Goal: Task Accomplishment & Management: Use online tool/utility

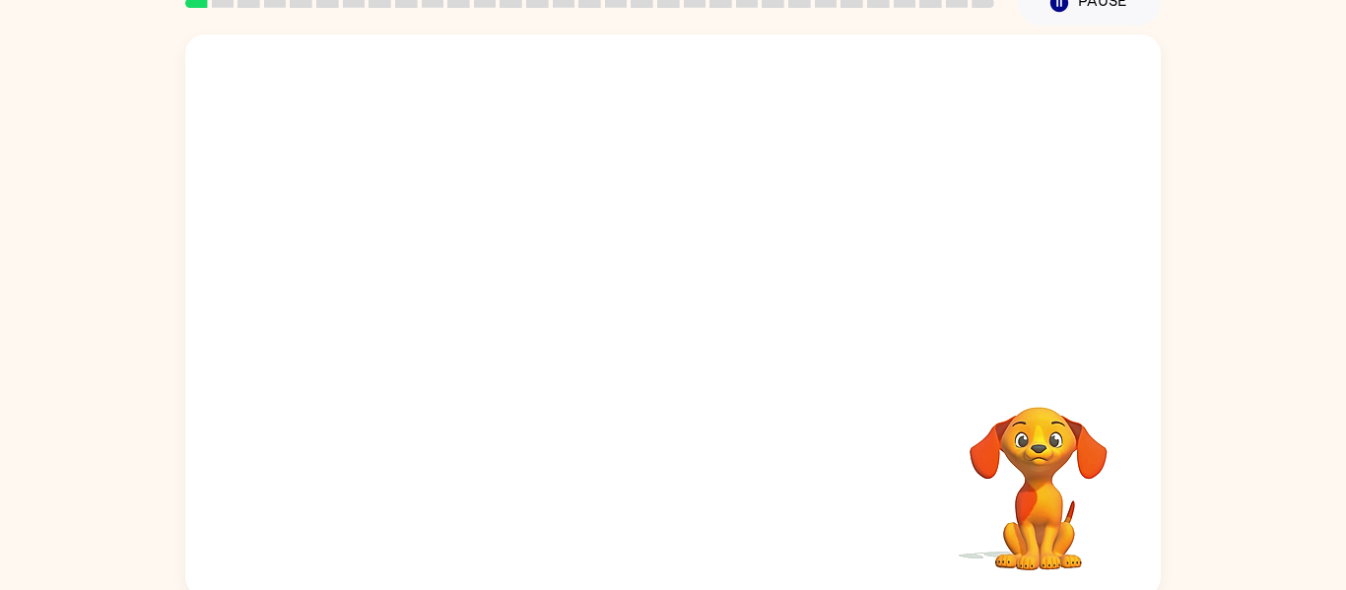
scroll to position [102, 0]
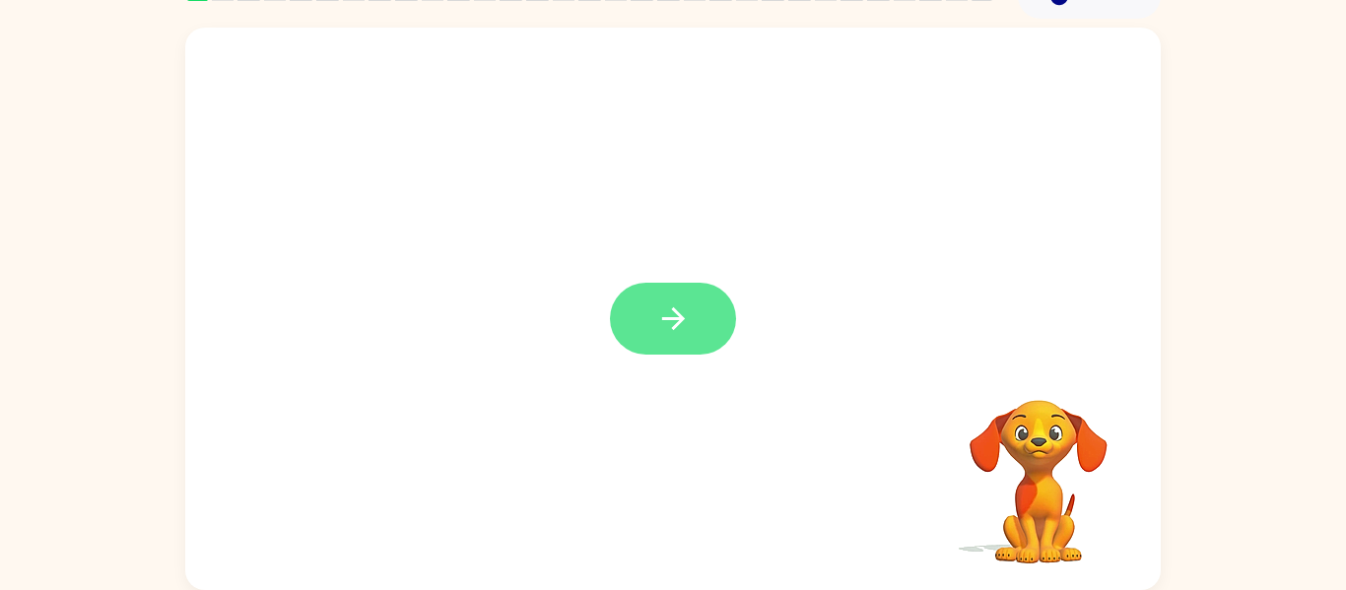
click at [717, 311] on button "button" at bounding box center [673, 319] width 126 height 72
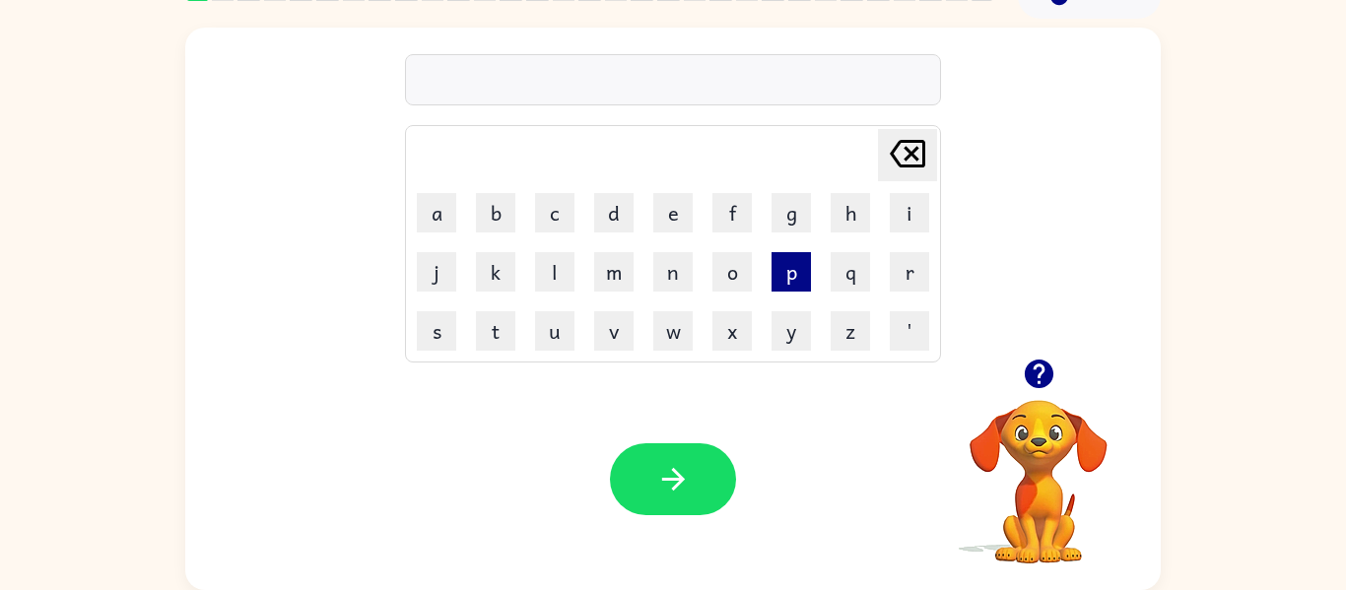
click at [799, 277] on button "p" at bounding box center [790, 271] width 39 height 39
click at [430, 216] on button "a" at bounding box center [436, 212] width 39 height 39
click at [619, 221] on button "d" at bounding box center [613, 212] width 39 height 39
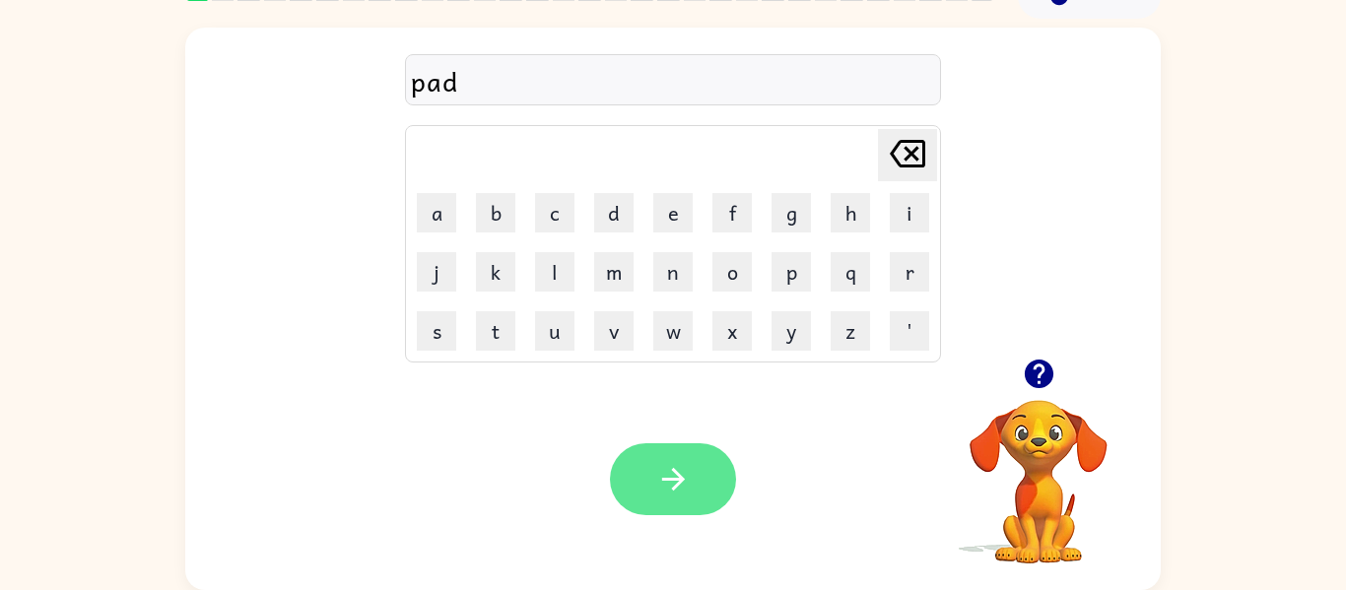
click at [682, 480] on icon "button" at bounding box center [672, 479] width 23 height 23
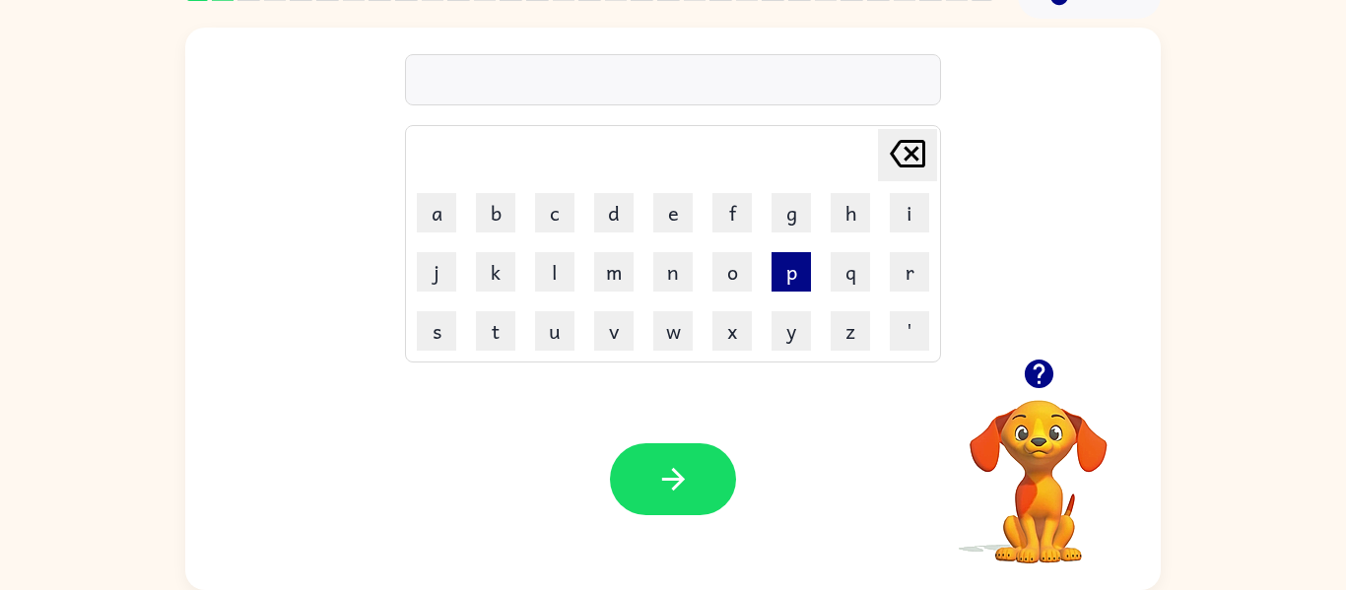
click at [789, 280] on button "p" at bounding box center [790, 271] width 39 height 39
click at [431, 206] on button "a" at bounding box center [436, 212] width 39 height 39
click at [684, 326] on button "w" at bounding box center [672, 330] width 39 height 39
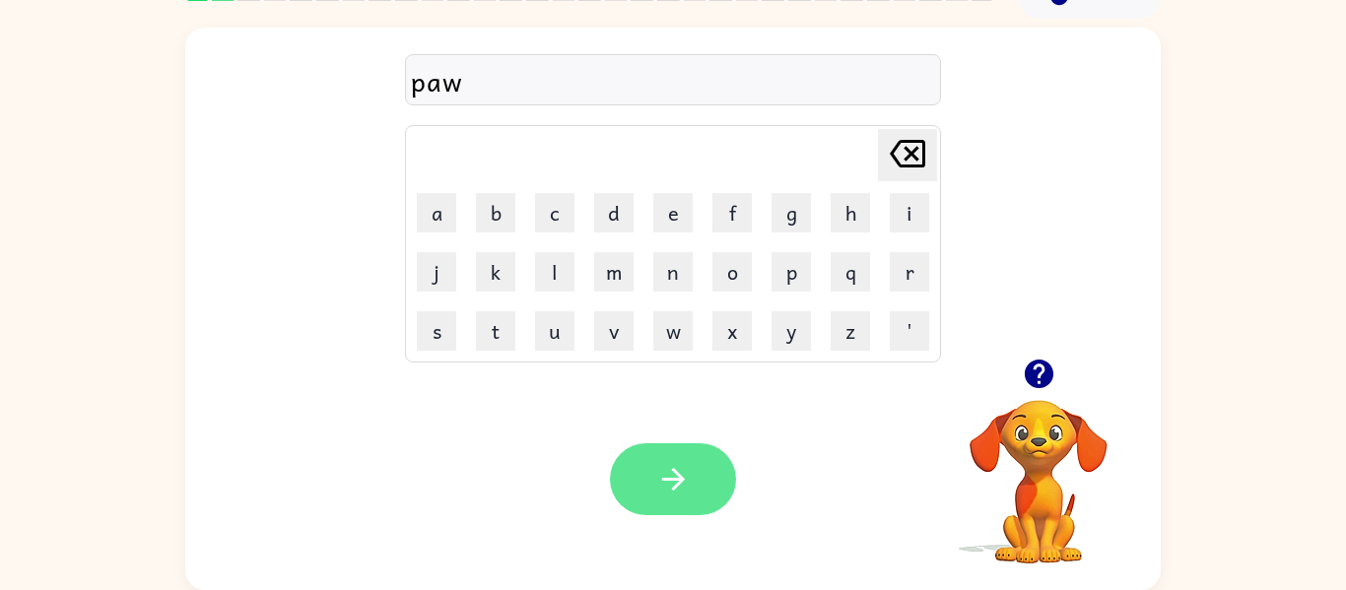
click at [669, 464] on icon "button" at bounding box center [673, 479] width 34 height 34
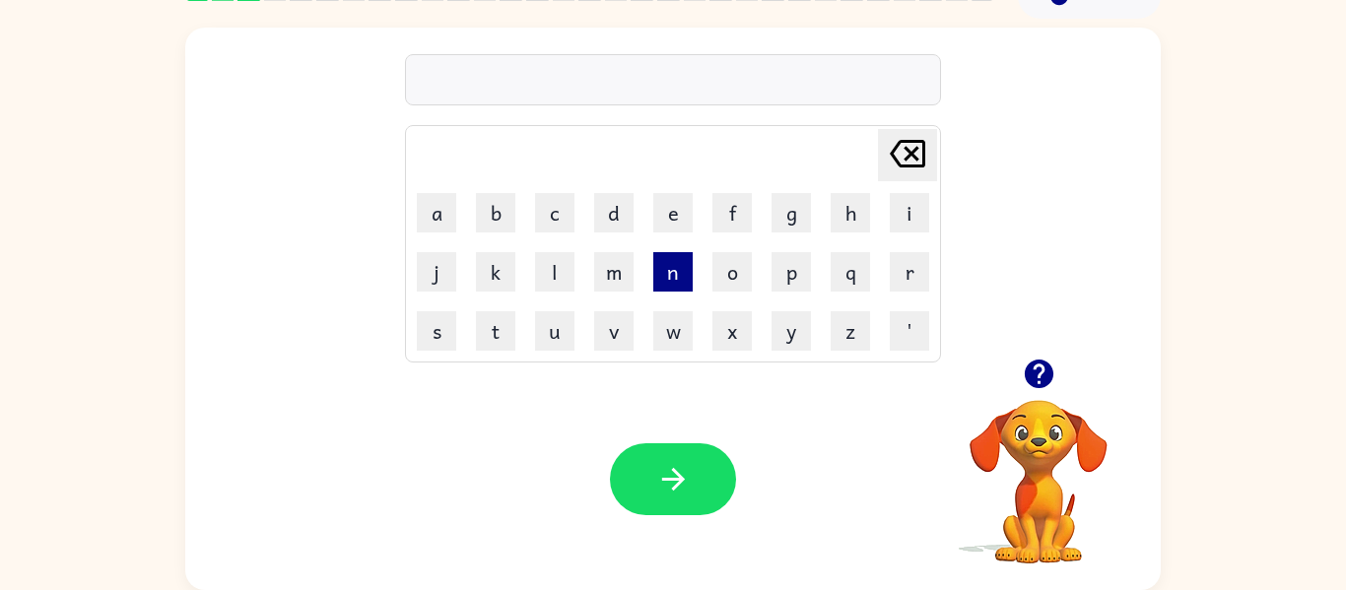
click at [663, 279] on button "n" at bounding box center [672, 271] width 39 height 39
click at [731, 279] on button "o" at bounding box center [731, 271] width 39 height 39
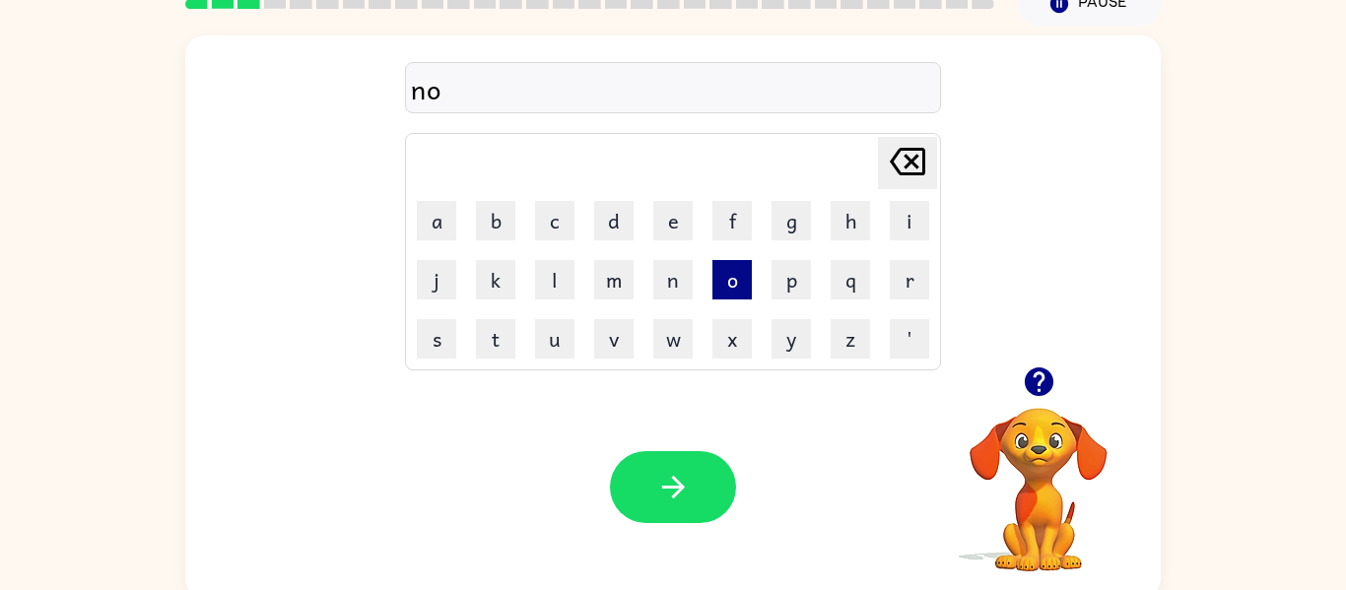
scroll to position [99, 0]
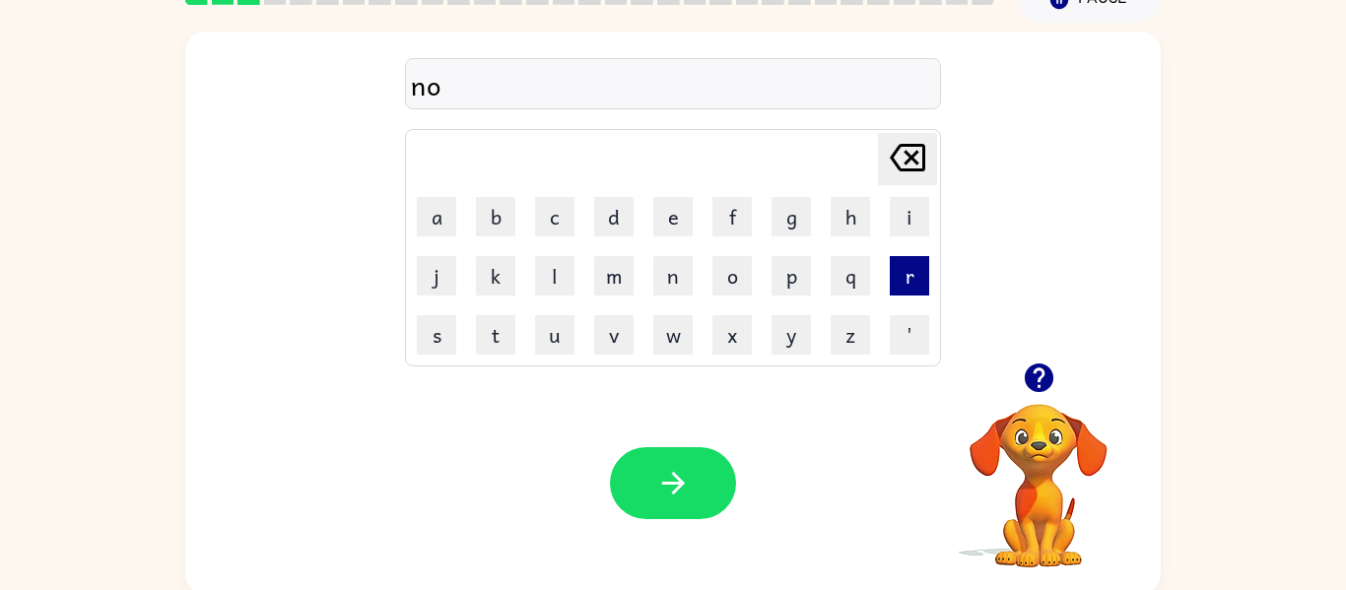
click at [921, 274] on button "r" at bounding box center [909, 275] width 39 height 39
type button "r"
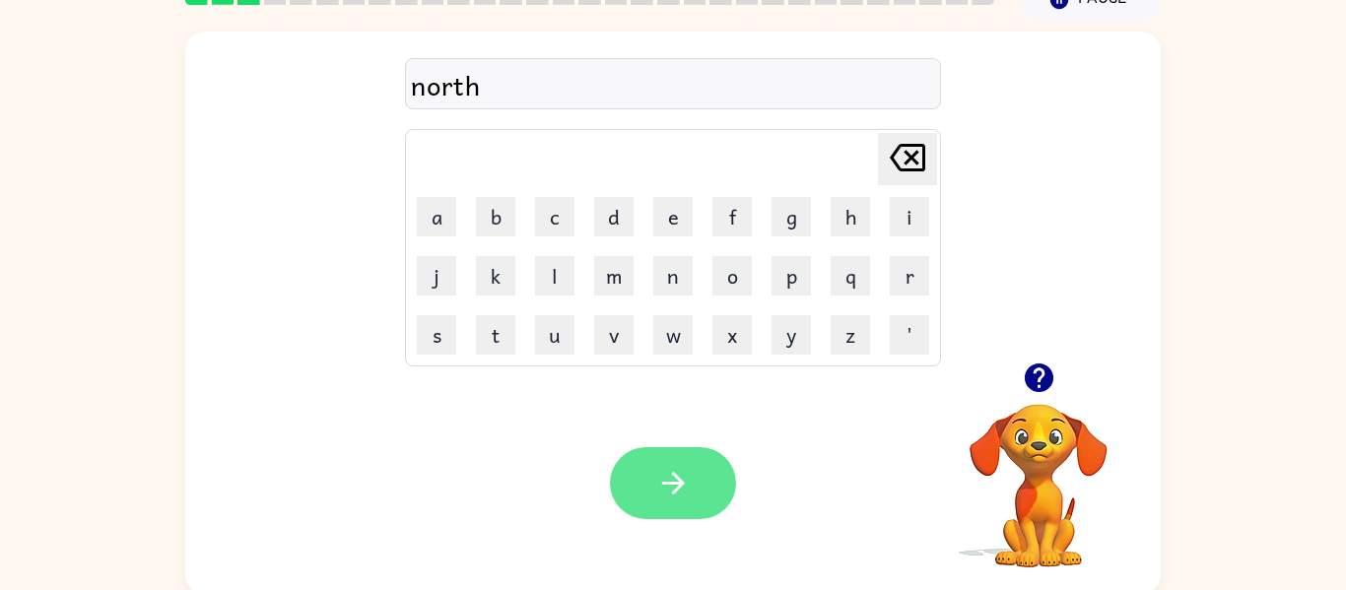
click at [681, 483] on icon "button" at bounding box center [672, 483] width 23 height 23
click at [689, 492] on icon "button" at bounding box center [673, 483] width 34 height 34
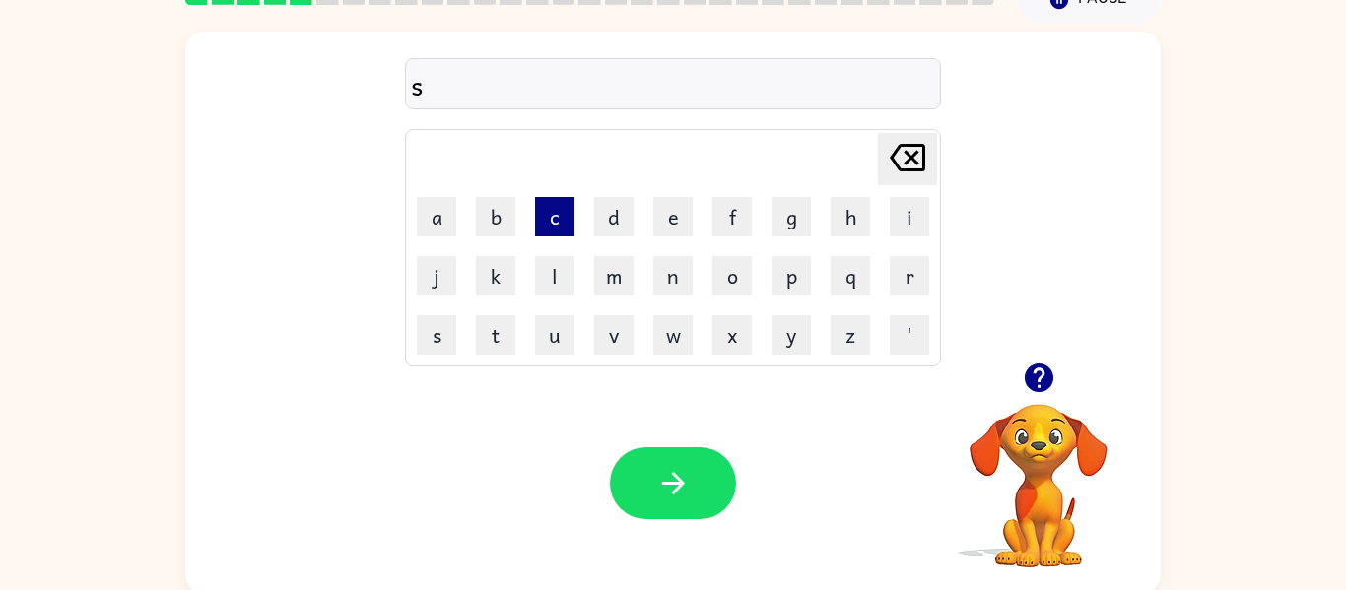
click at [548, 226] on button "c" at bounding box center [554, 216] width 39 height 39
click at [729, 269] on button "o" at bounding box center [731, 275] width 39 height 39
click at [560, 345] on button "u" at bounding box center [554, 334] width 39 height 39
click at [914, 165] on icon "[PERSON_NAME] last character input" at bounding box center [907, 157] width 47 height 47
click at [551, 343] on button "u" at bounding box center [554, 334] width 39 height 39
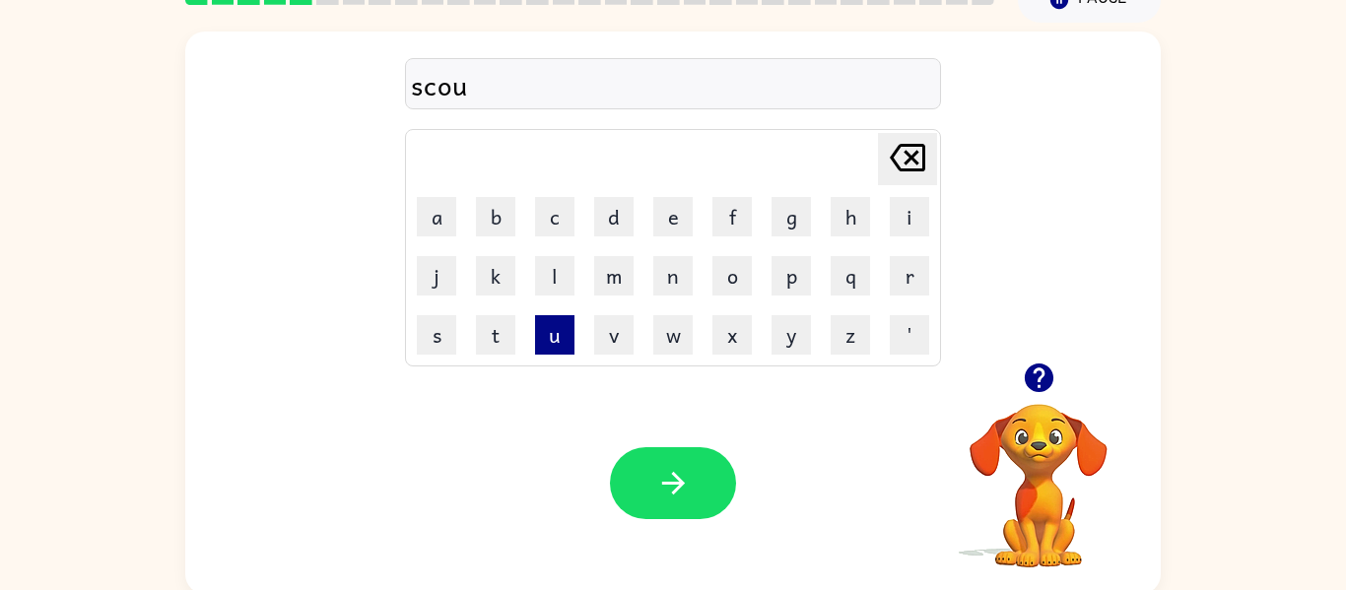
type button "u"
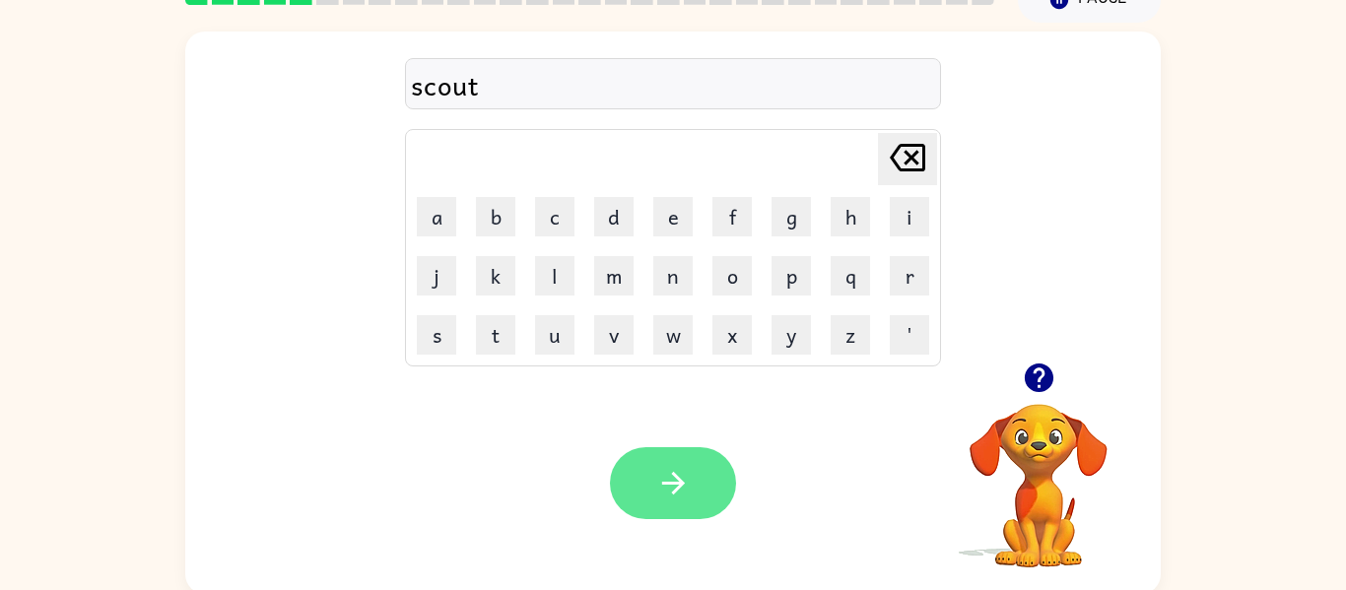
click at [696, 485] on button "button" at bounding box center [673, 483] width 126 height 72
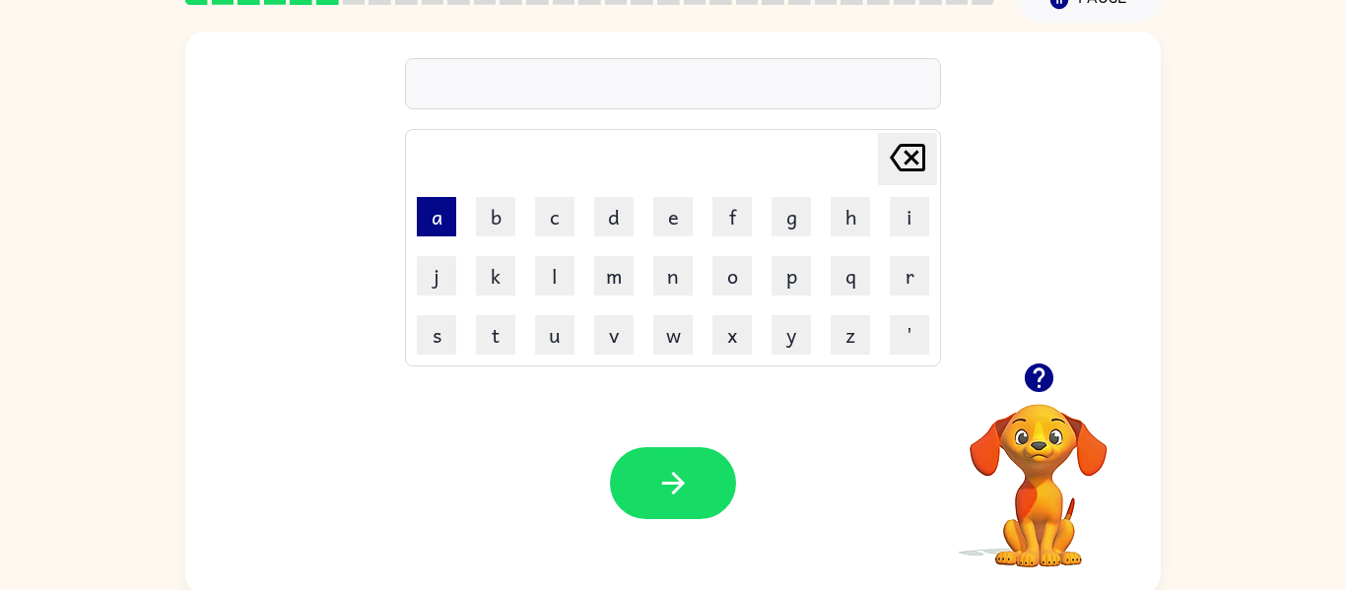
click at [439, 225] on button "a" at bounding box center [436, 216] width 39 height 39
click at [613, 277] on button "m" at bounding box center [613, 275] width 39 height 39
click at [676, 216] on button "e" at bounding box center [672, 216] width 39 height 39
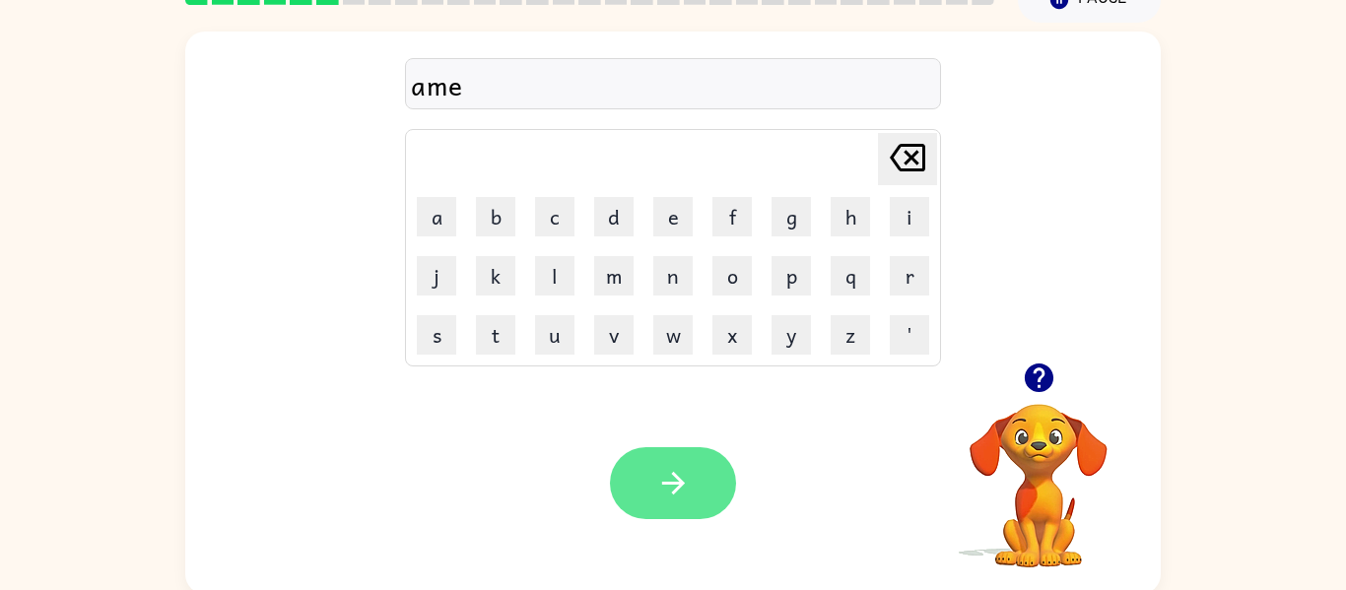
click at [697, 474] on button "button" at bounding box center [673, 483] width 126 height 72
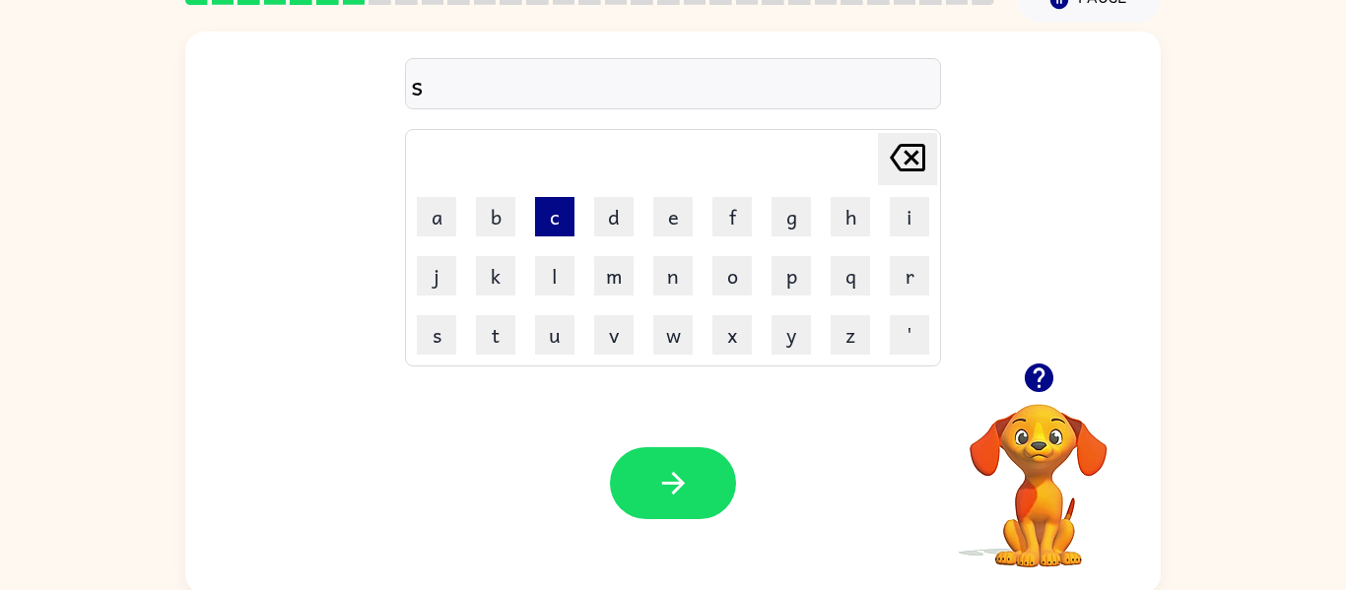
click at [551, 228] on button "c" at bounding box center [554, 216] width 39 height 39
click at [911, 266] on button "r" at bounding box center [909, 275] width 39 height 39
click at [901, 218] on button "i" at bounding box center [909, 216] width 39 height 39
click at [493, 216] on button "b" at bounding box center [495, 216] width 39 height 39
type button "b"
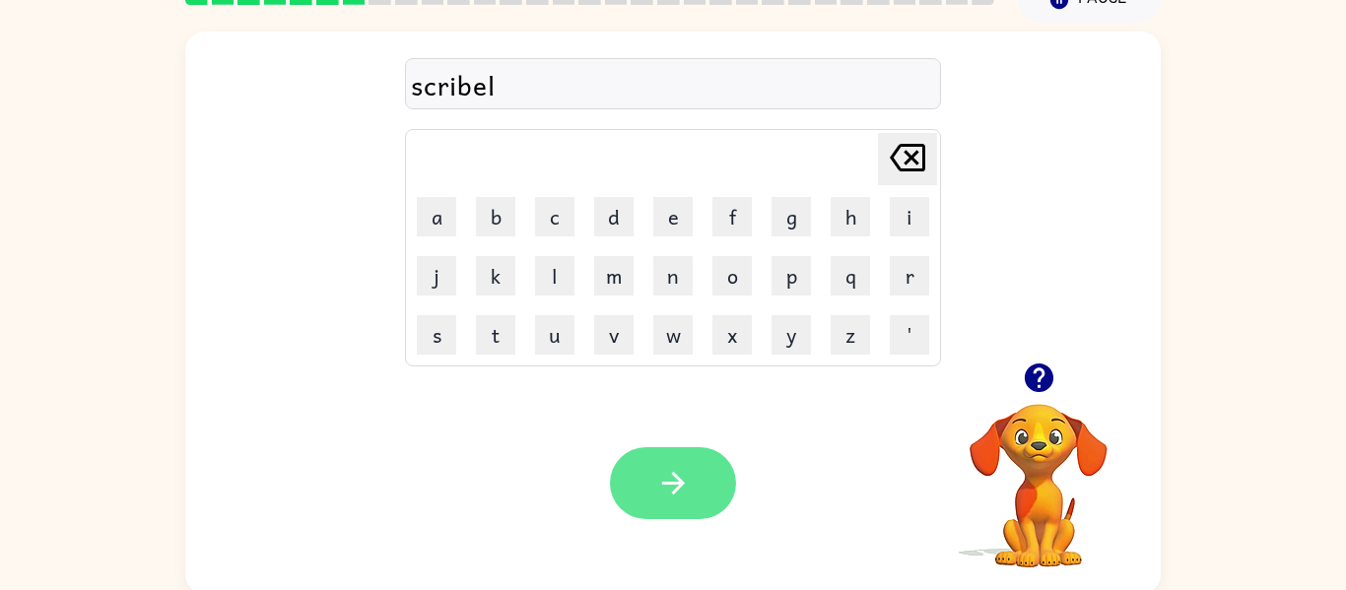
click at [671, 481] on icon "button" at bounding box center [673, 483] width 34 height 34
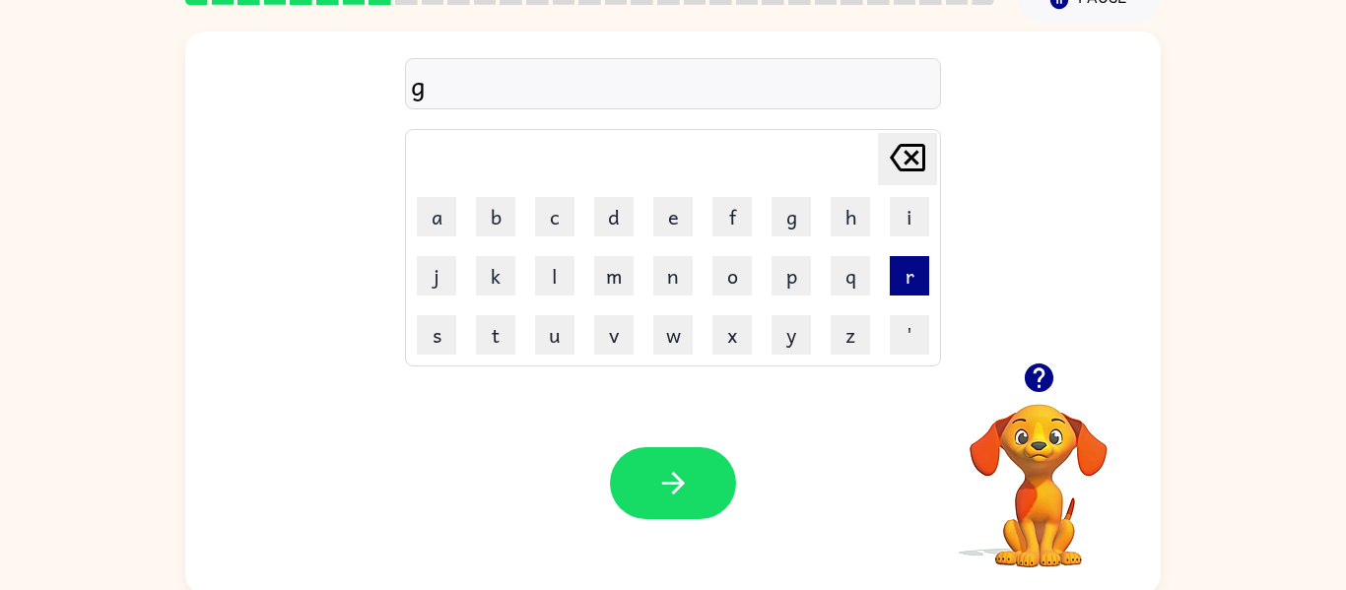
click at [908, 282] on button "r" at bounding box center [909, 275] width 39 height 39
click at [431, 220] on button "a" at bounding box center [436, 216] width 39 height 39
click at [731, 220] on button "f" at bounding box center [731, 216] width 39 height 39
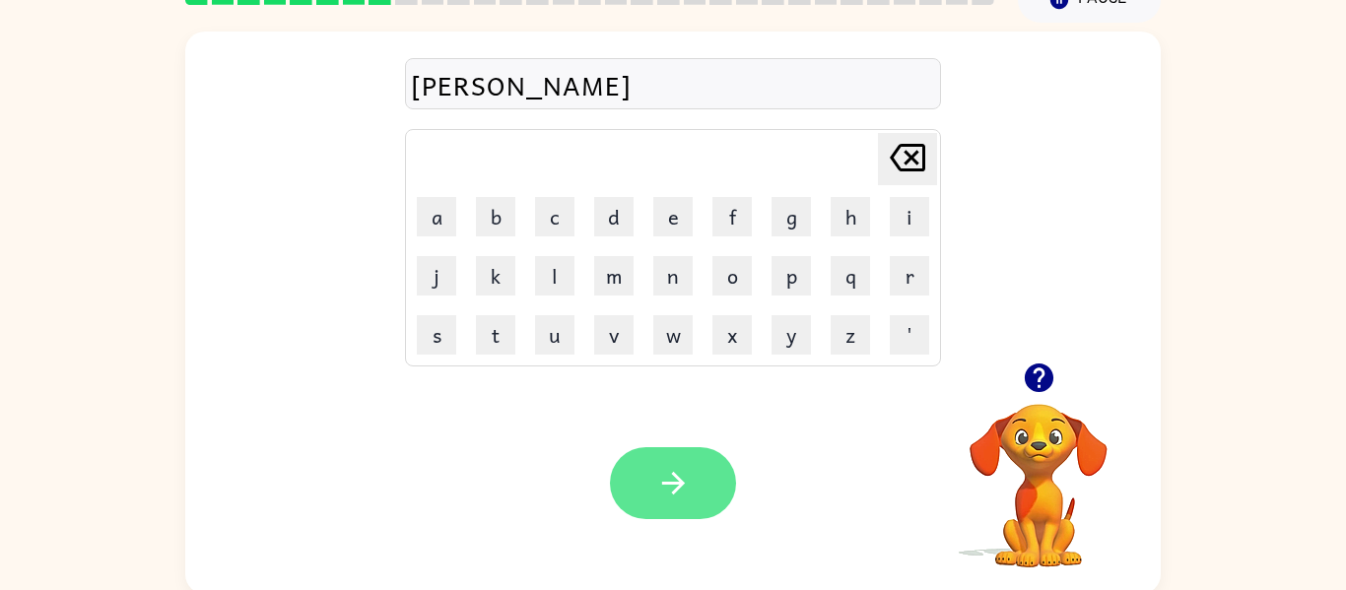
click at [677, 499] on icon "button" at bounding box center [673, 483] width 34 height 34
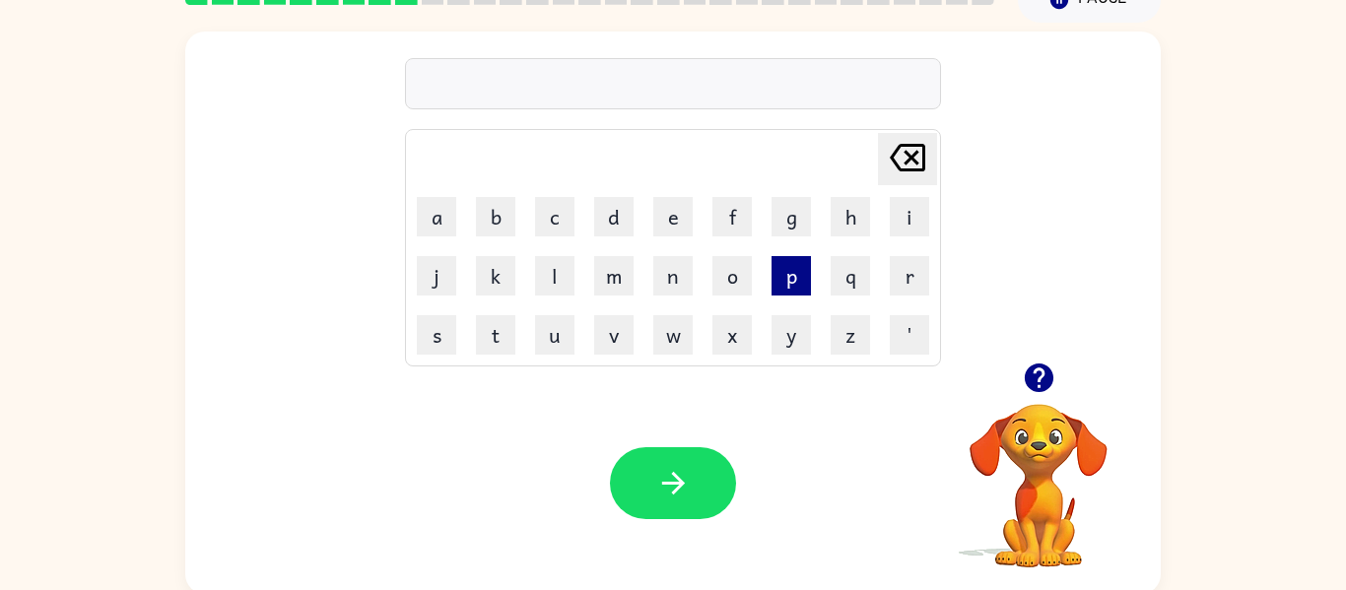
click at [786, 278] on button "p" at bounding box center [790, 275] width 39 height 39
type button "p"
click at [795, 344] on button "y" at bounding box center [790, 334] width 39 height 39
click at [677, 279] on button "n" at bounding box center [672, 275] width 39 height 39
type button "n"
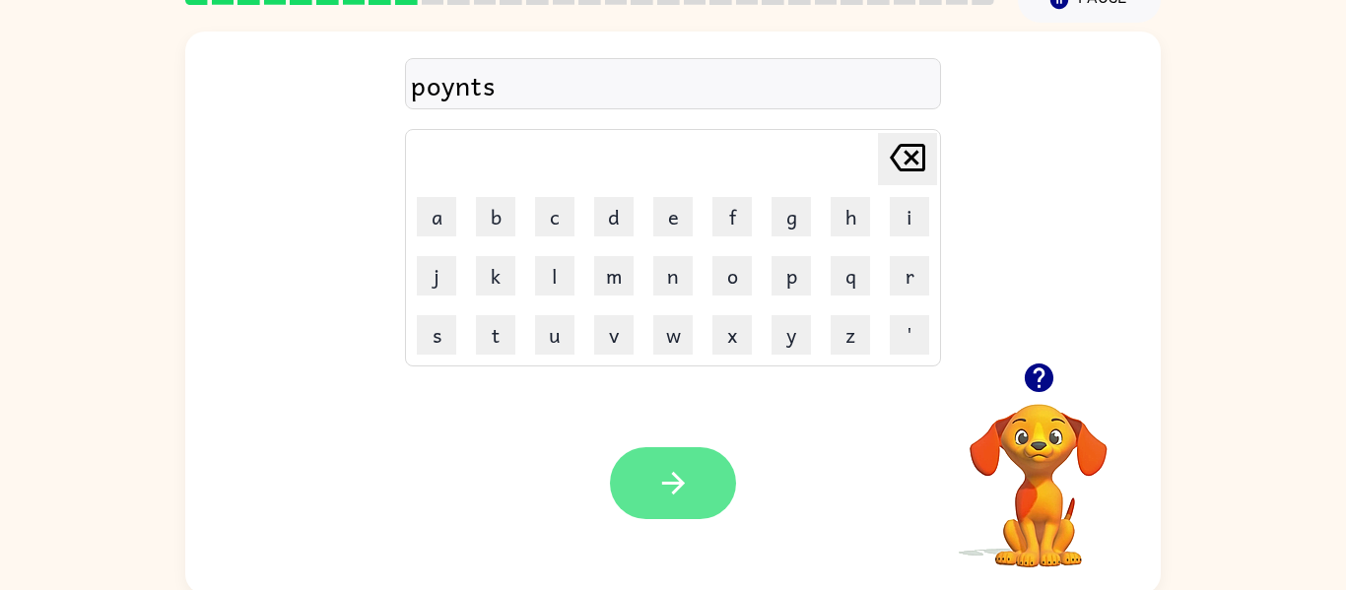
click at [688, 470] on icon "button" at bounding box center [673, 483] width 34 height 34
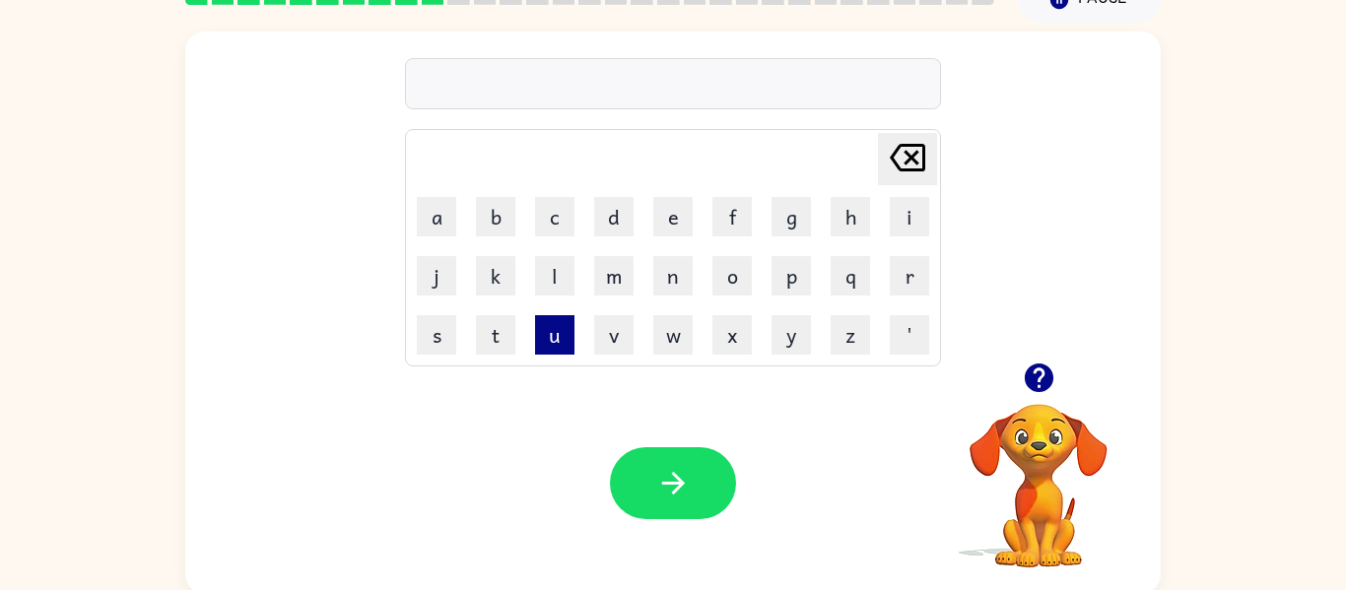
click at [556, 333] on button "u" at bounding box center [554, 334] width 39 height 39
click at [663, 282] on button "n" at bounding box center [672, 275] width 39 height 39
type button "n"
click at [922, 168] on icon at bounding box center [907, 158] width 35 height 28
type button "delete"
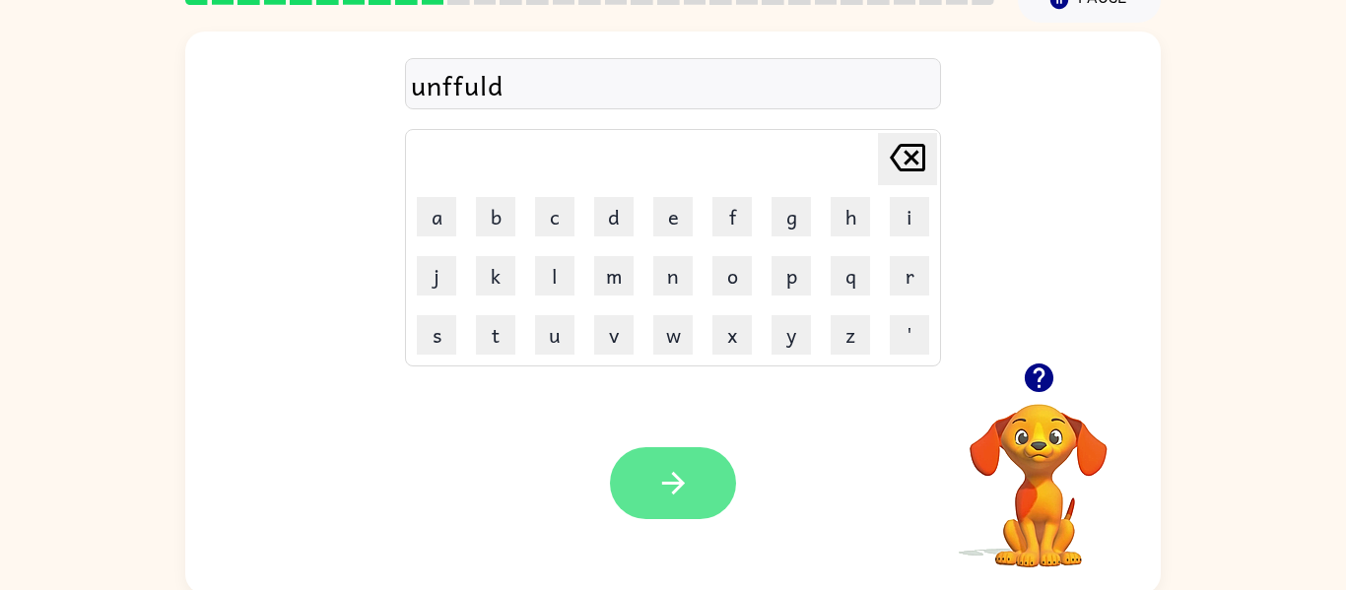
click at [697, 498] on button "button" at bounding box center [673, 483] width 126 height 72
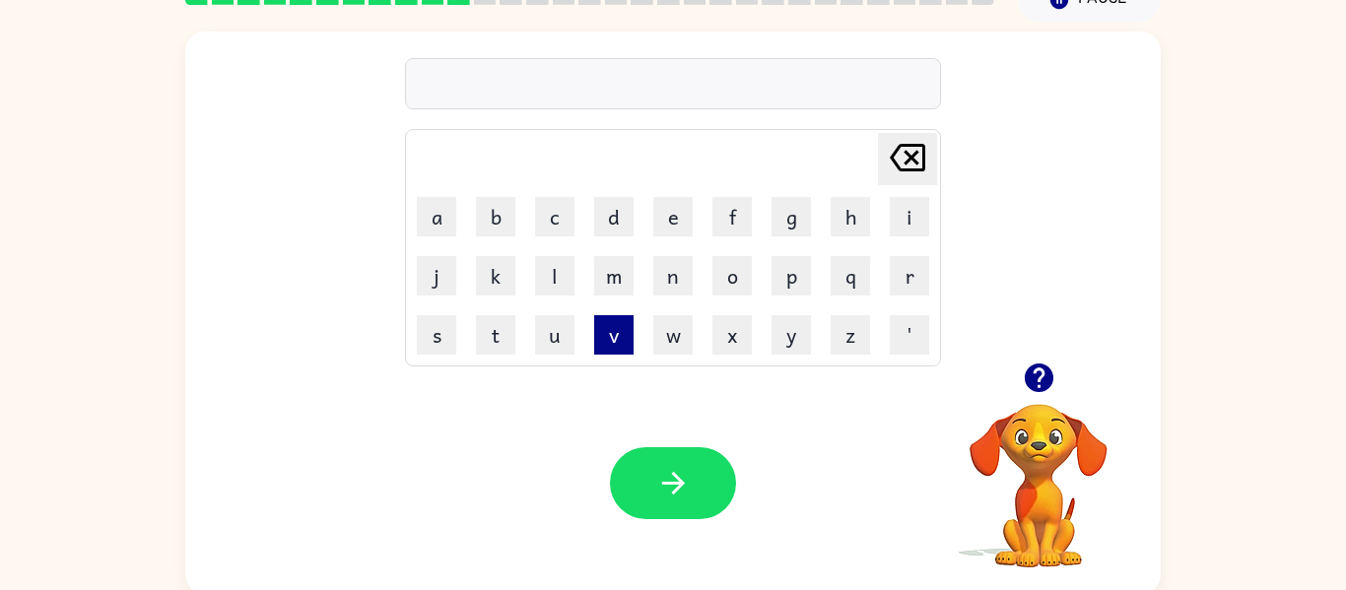
click at [613, 343] on button "v" at bounding box center [613, 334] width 39 height 39
click at [737, 273] on button "o" at bounding box center [731, 275] width 39 height 39
type button "o"
click at [685, 221] on button "e" at bounding box center [672, 216] width 39 height 39
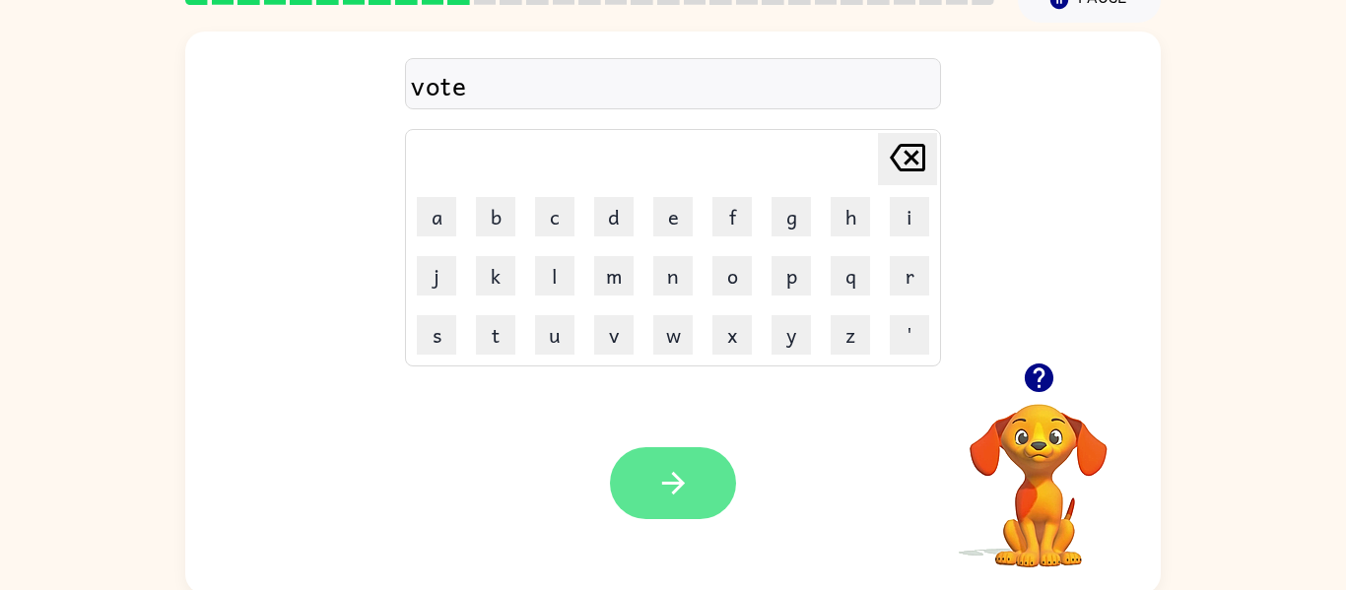
click at [697, 487] on button "button" at bounding box center [673, 483] width 126 height 72
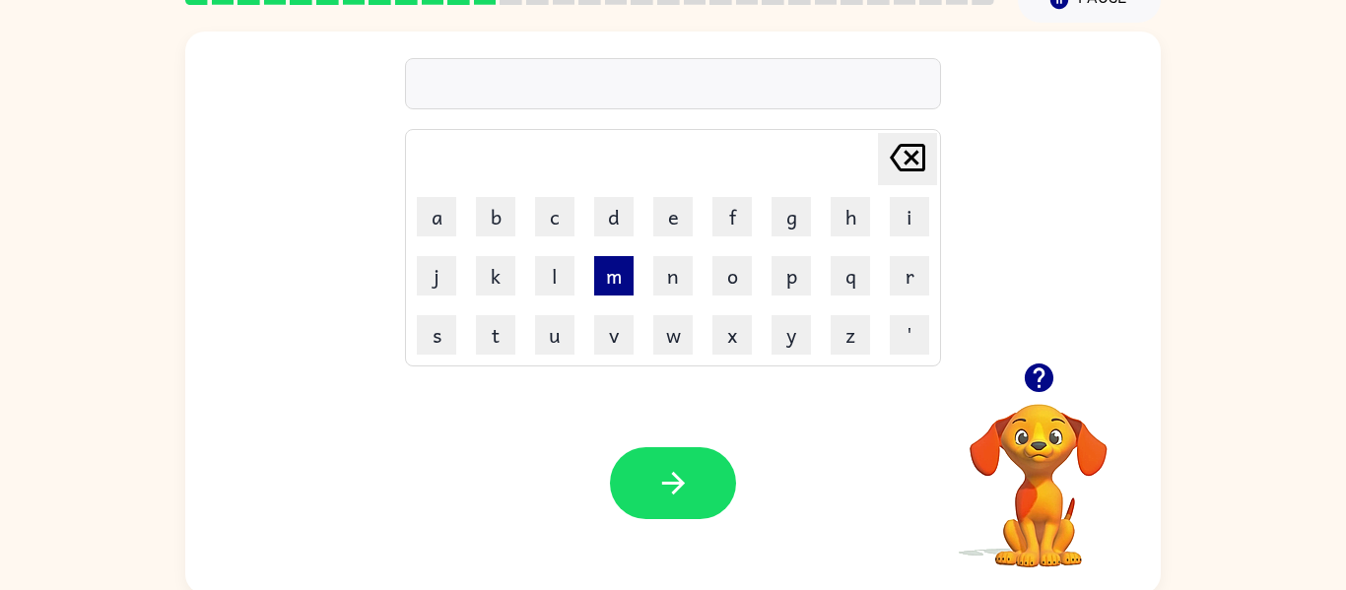
click at [611, 276] on button "m" at bounding box center [613, 275] width 39 height 39
type button "m"
click at [921, 157] on icon "[PERSON_NAME] last character input" at bounding box center [907, 157] width 47 height 47
type button "delete"
click at [431, 219] on button "a" at bounding box center [436, 216] width 39 height 39
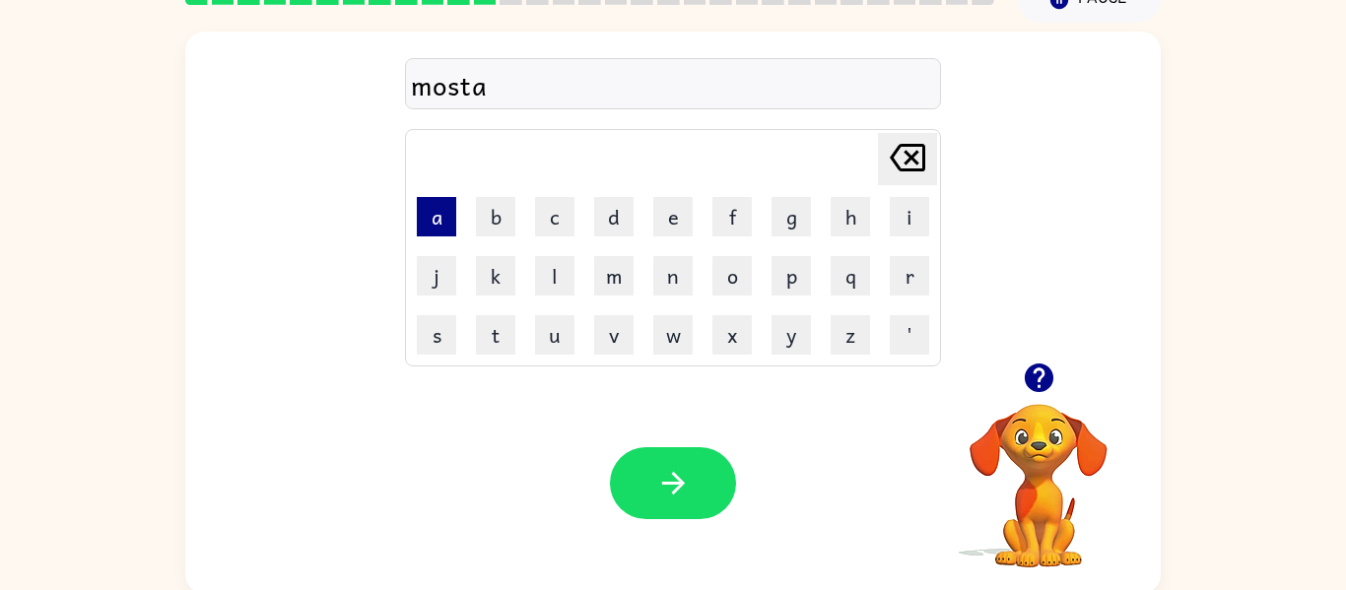
type button "a"
click at [675, 219] on button "e" at bounding box center [672, 216] width 39 height 39
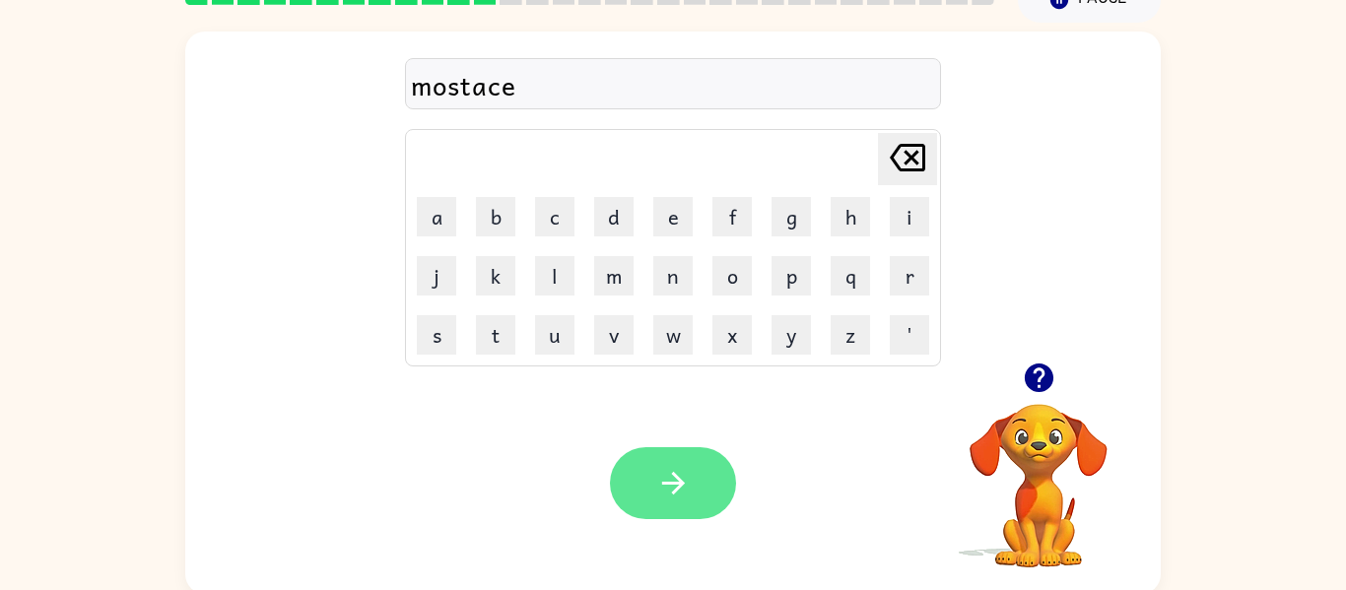
click at [698, 487] on button "button" at bounding box center [673, 483] width 126 height 72
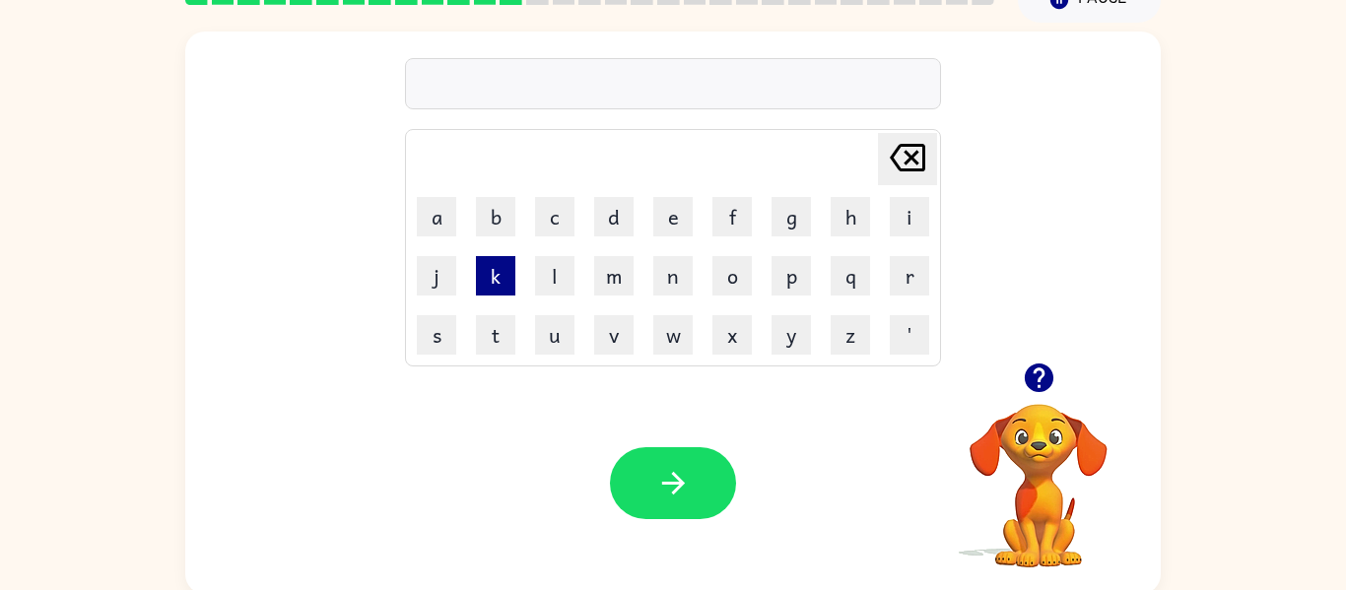
click at [486, 278] on button "k" at bounding box center [495, 275] width 39 height 39
click at [905, 218] on button "i" at bounding box center [909, 216] width 39 height 39
click at [671, 280] on button "n" at bounding box center [672, 275] width 39 height 39
type button "n"
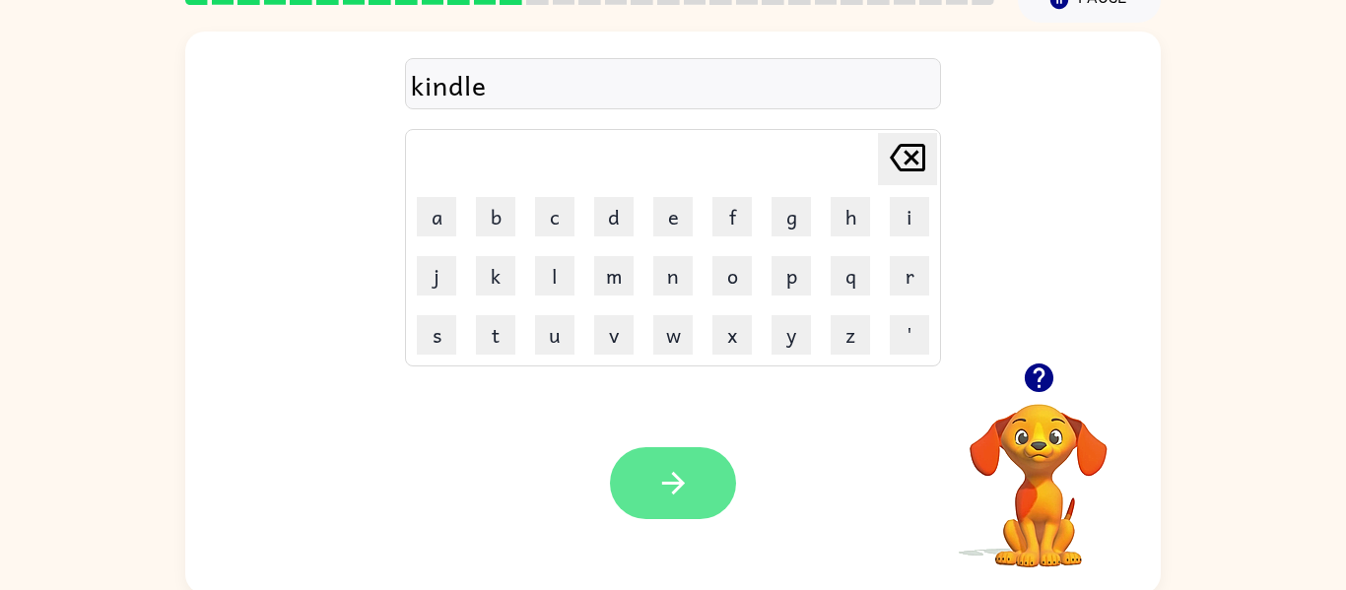
click at [679, 477] on icon "button" at bounding box center [673, 483] width 34 height 34
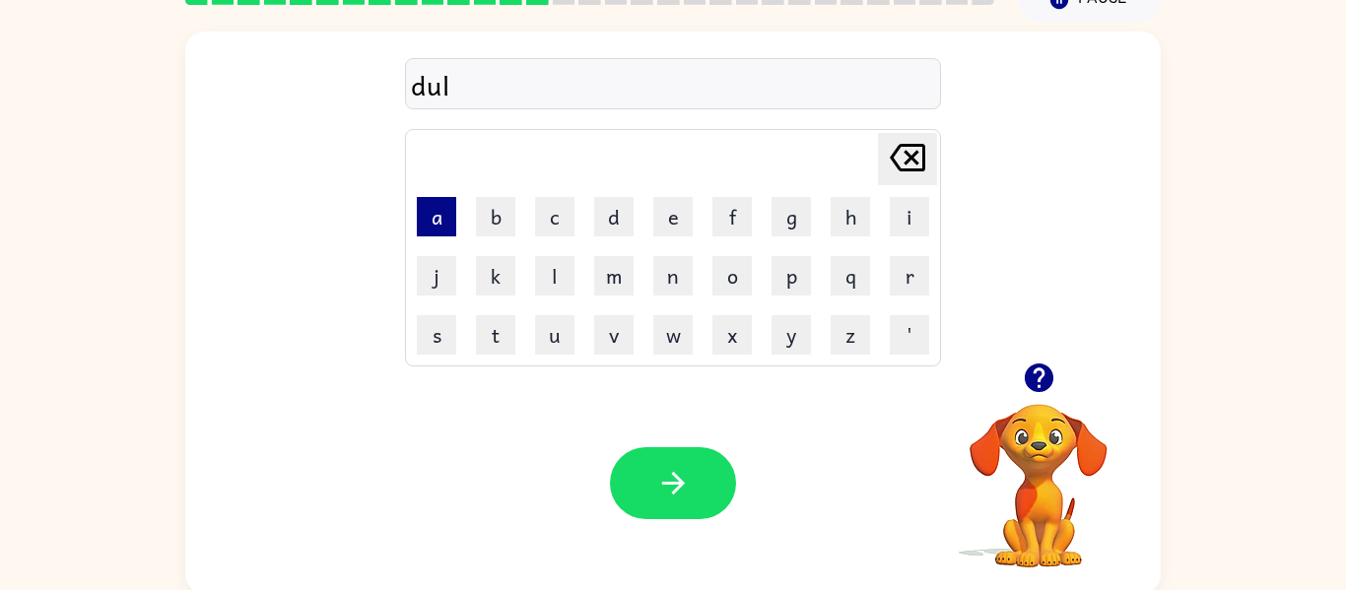
click at [434, 222] on button "a" at bounding box center [436, 216] width 39 height 39
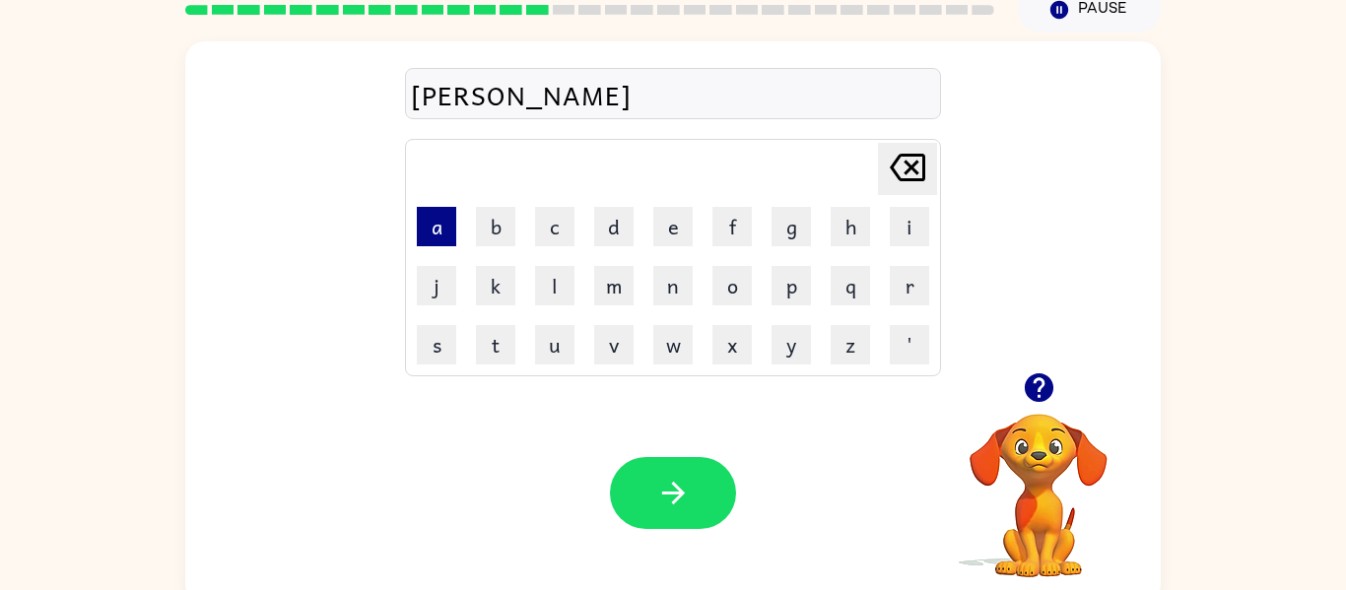
scroll to position [83, 0]
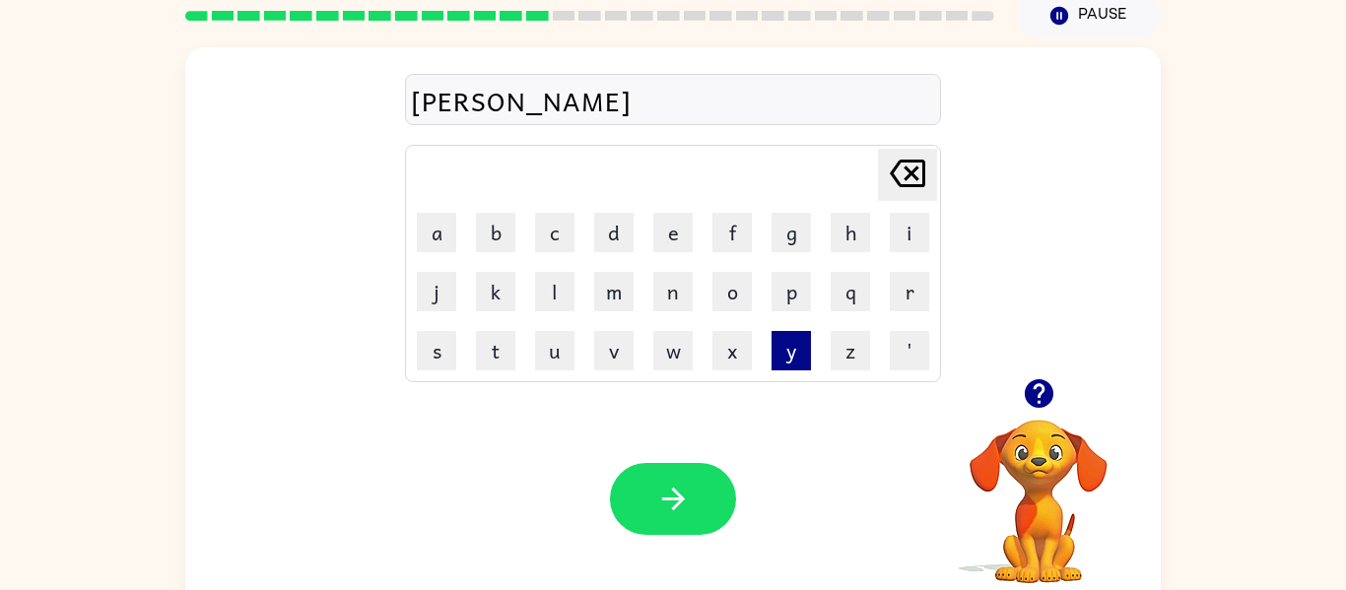
click at [782, 353] on button "y" at bounding box center [790, 350] width 39 height 39
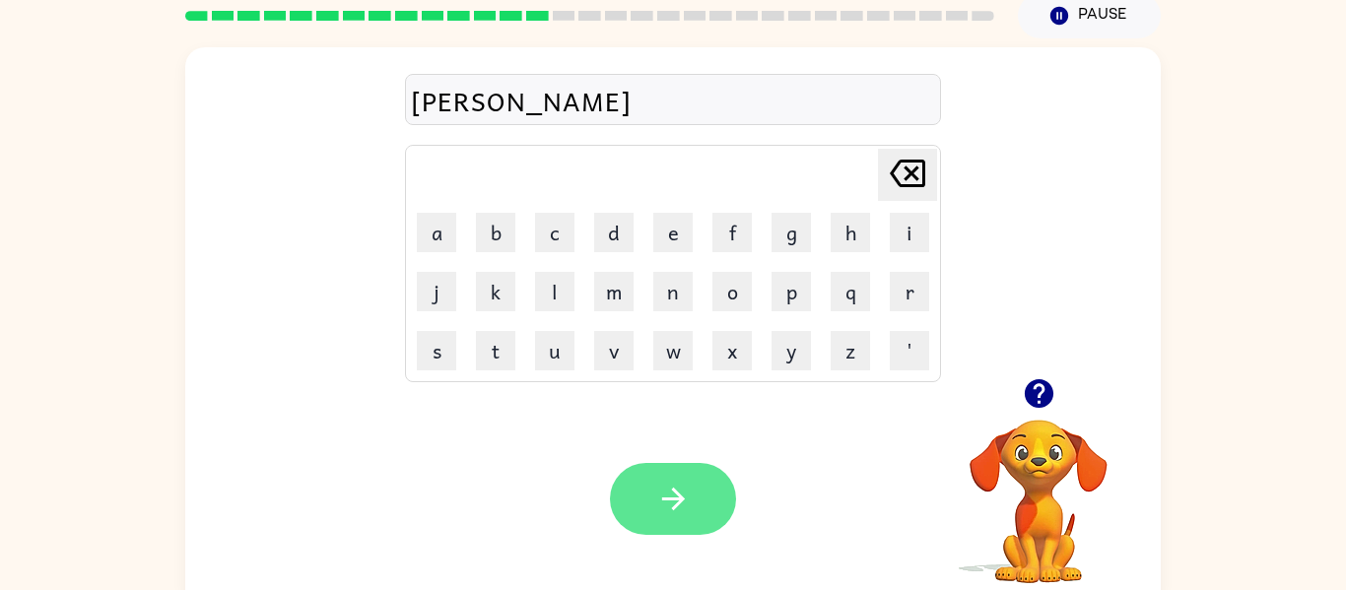
click at [684, 498] on icon "button" at bounding box center [673, 499] width 34 height 34
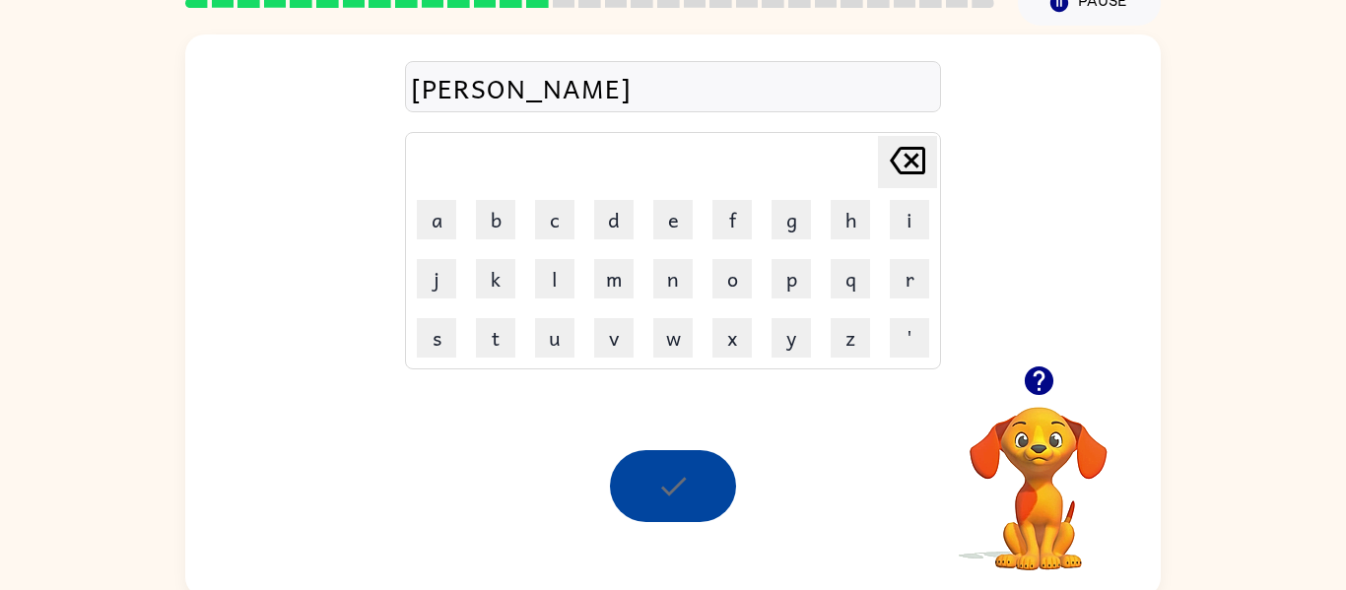
scroll to position [102, 0]
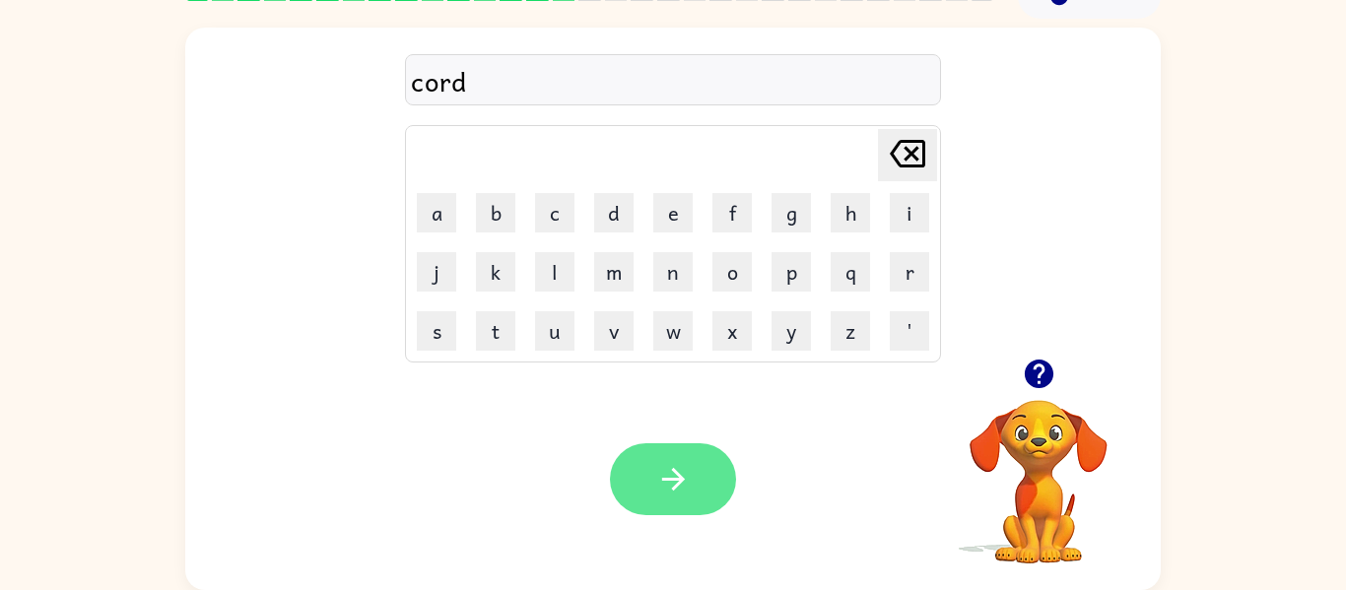
click at [668, 470] on icon "button" at bounding box center [673, 479] width 34 height 34
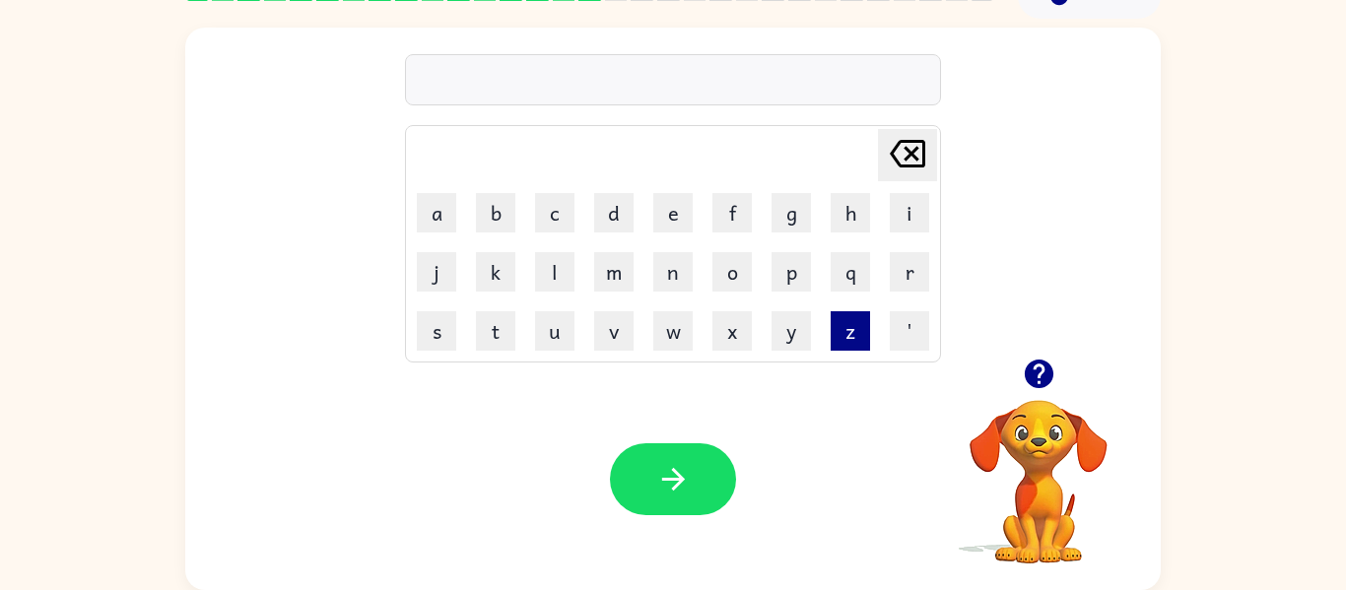
click at [855, 333] on button "z" at bounding box center [849, 330] width 39 height 39
click at [921, 203] on button "i" at bounding box center [909, 212] width 39 height 39
click at [785, 275] on button "p" at bounding box center [790, 271] width 39 height 39
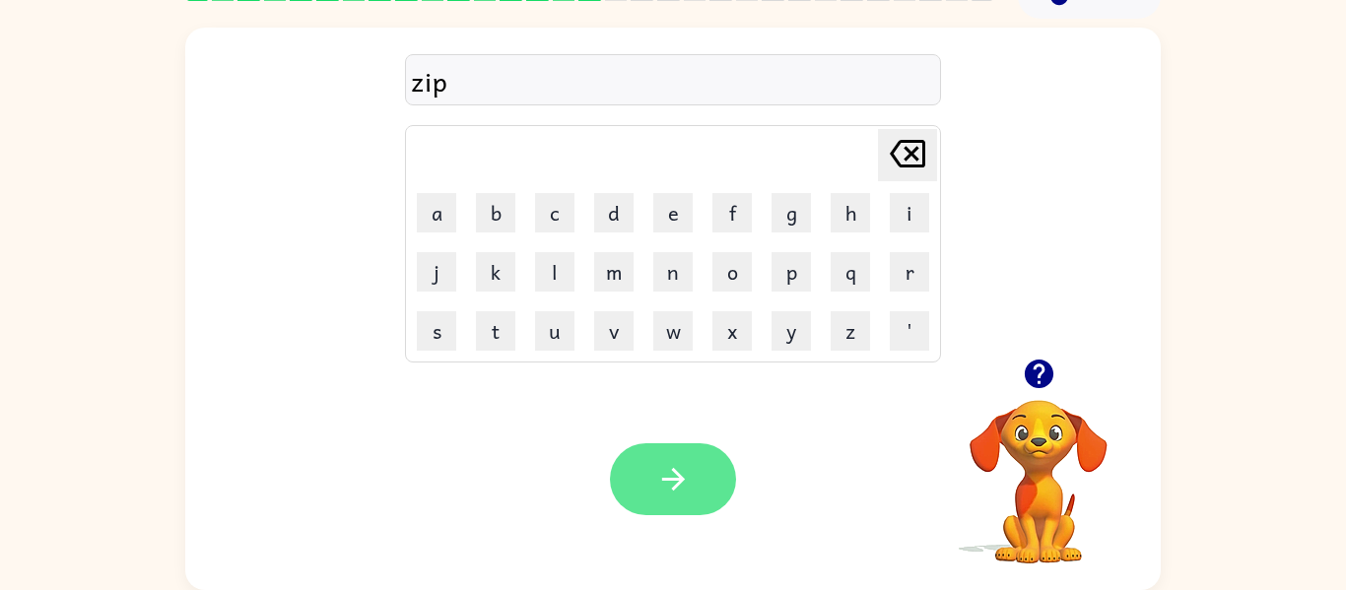
click at [683, 474] on icon "button" at bounding box center [673, 479] width 34 height 34
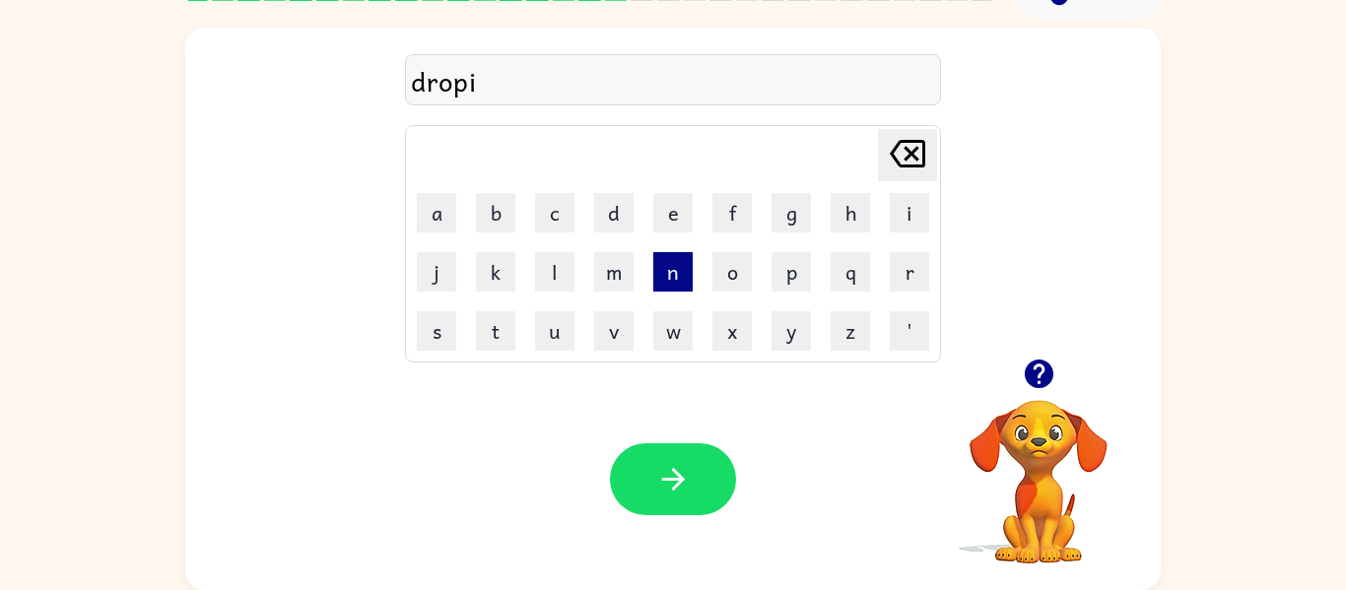
click at [678, 266] on button "n" at bounding box center [672, 271] width 39 height 39
click at [802, 213] on button "g" at bounding box center [790, 212] width 39 height 39
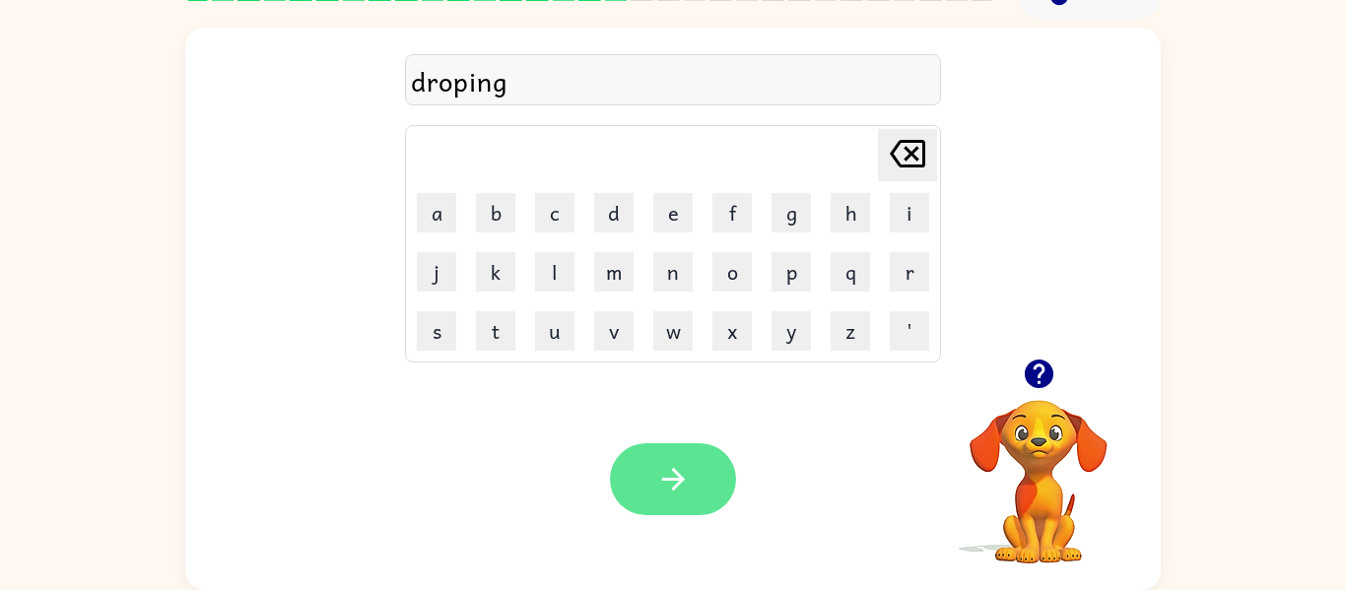
click at [679, 479] on icon "button" at bounding box center [672, 479] width 23 height 23
click at [690, 478] on icon "button" at bounding box center [673, 479] width 34 height 34
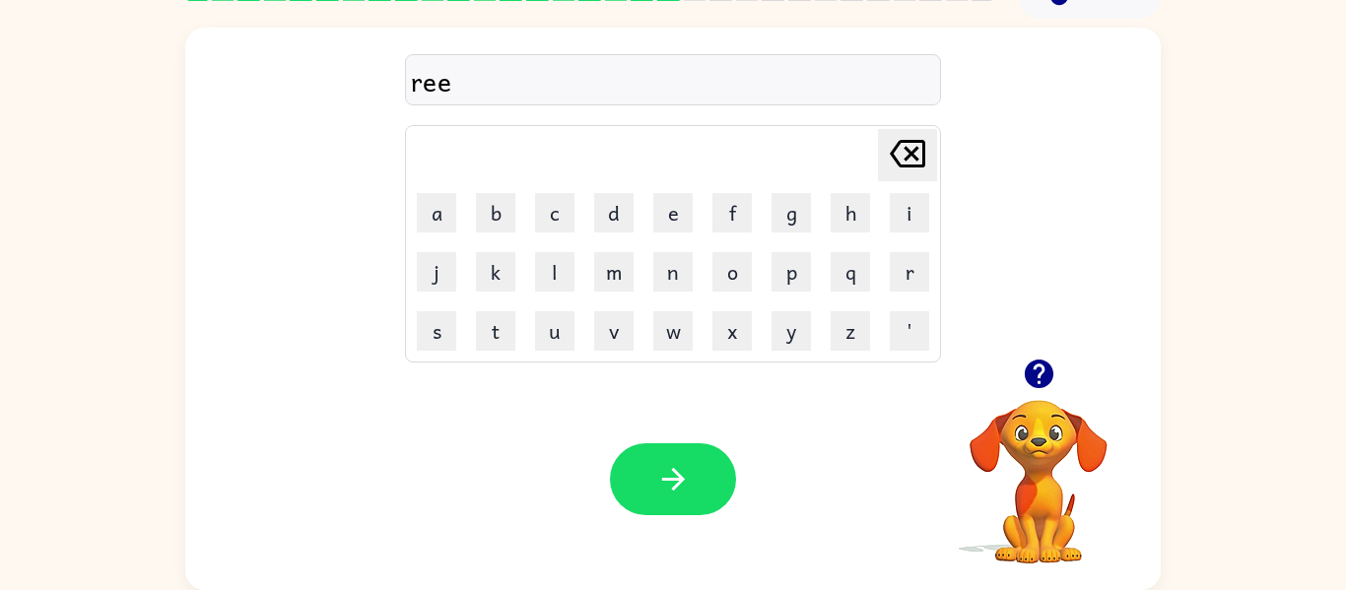
click at [914, 166] on icon at bounding box center [907, 154] width 35 height 28
click at [426, 209] on button "a" at bounding box center [436, 212] width 39 height 39
type button "a"
click at [692, 482] on button "button" at bounding box center [673, 479] width 126 height 72
click at [673, 276] on button "n" at bounding box center [672, 271] width 39 height 39
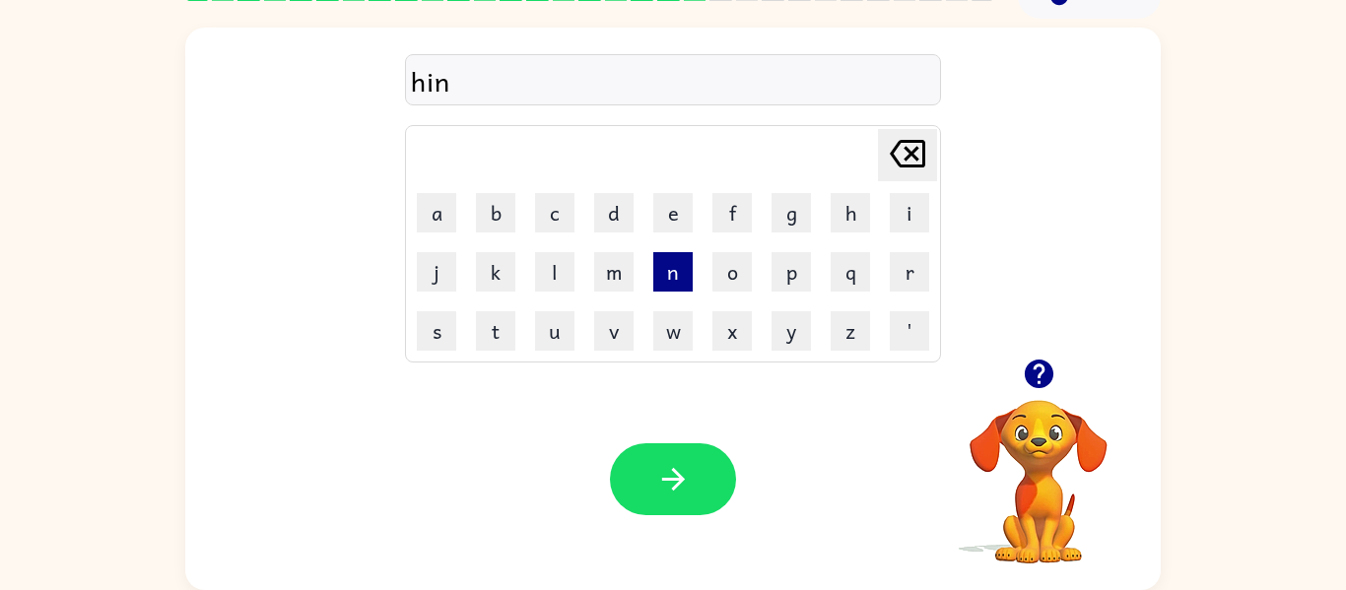
type button "n"
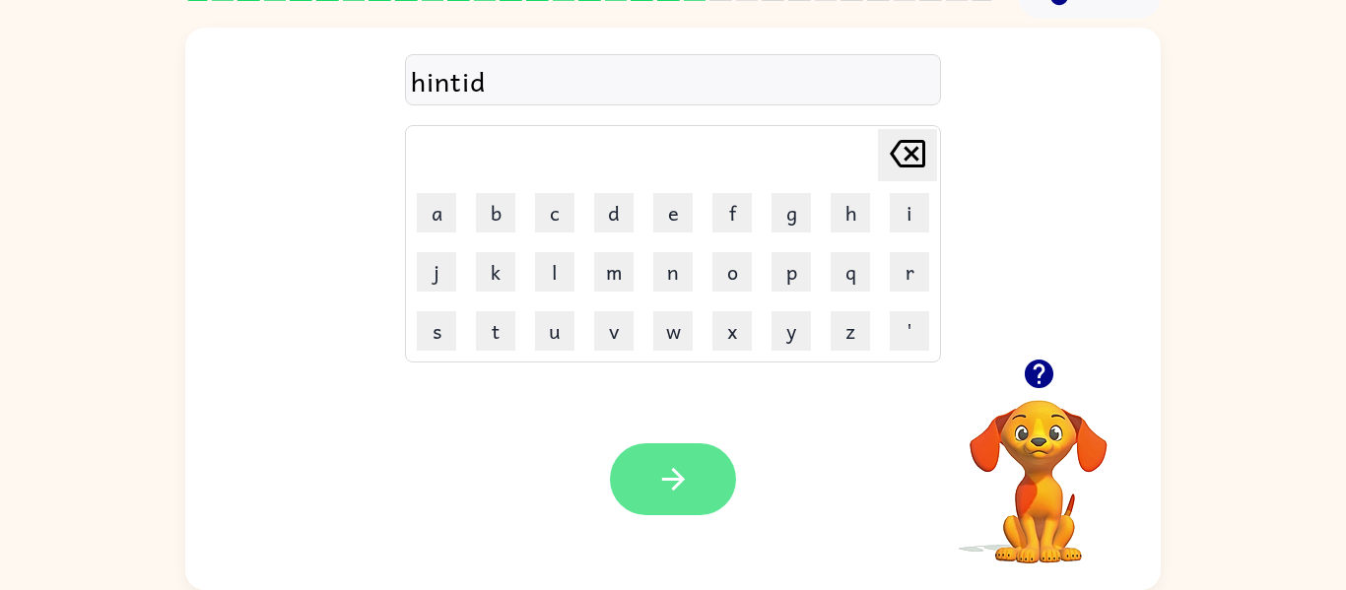
click at [676, 480] on icon "button" at bounding box center [672, 479] width 23 height 23
click at [699, 488] on button "button" at bounding box center [673, 479] width 126 height 72
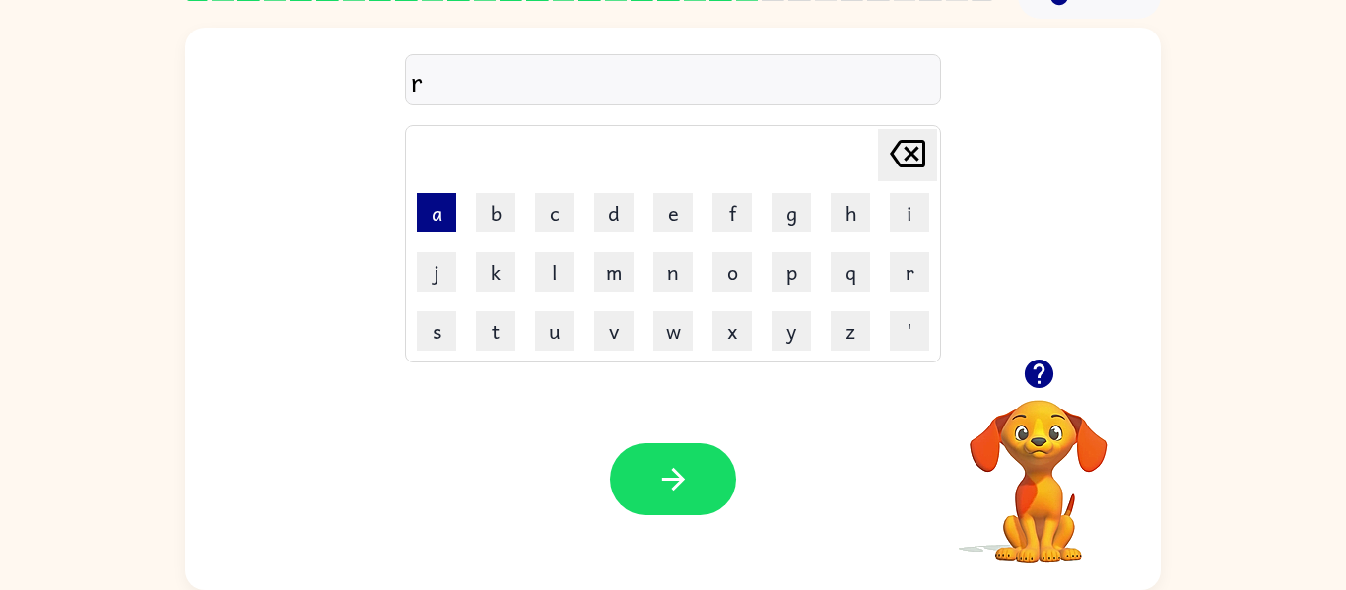
click at [421, 204] on button "a" at bounding box center [436, 212] width 39 height 39
click at [674, 275] on button "n" at bounding box center [672, 271] width 39 height 39
type button "n"
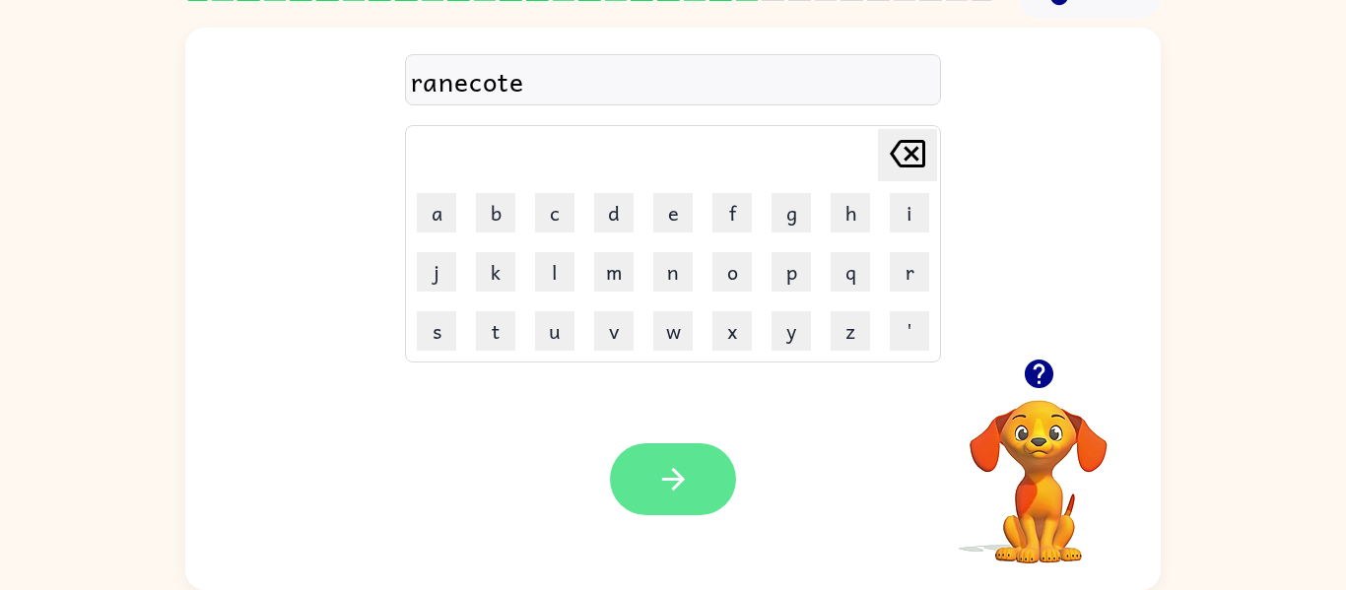
click at [673, 478] on icon "button" at bounding box center [673, 479] width 34 height 34
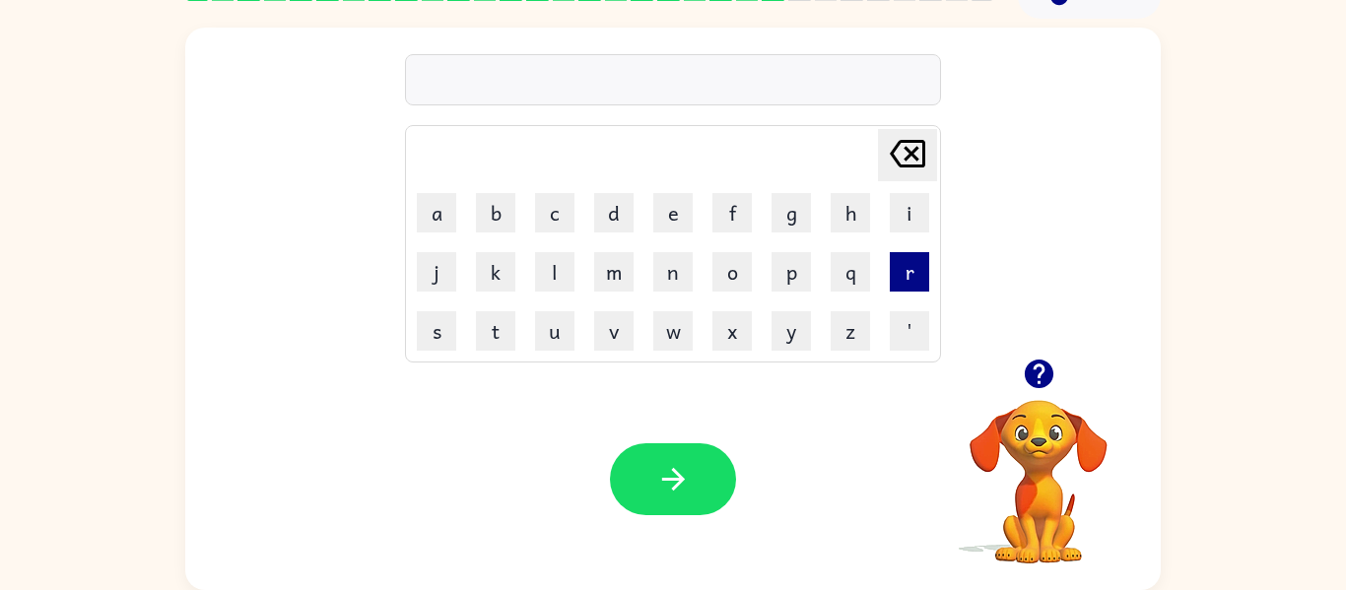
click at [912, 272] on button "r" at bounding box center [909, 271] width 39 height 39
click at [609, 276] on button "m" at bounding box center [613, 271] width 39 height 39
click at [434, 219] on button "a" at bounding box center [436, 212] width 39 height 39
click at [927, 272] on button "r" at bounding box center [909, 271] width 39 height 39
click at [548, 216] on button "c" at bounding box center [554, 212] width 39 height 39
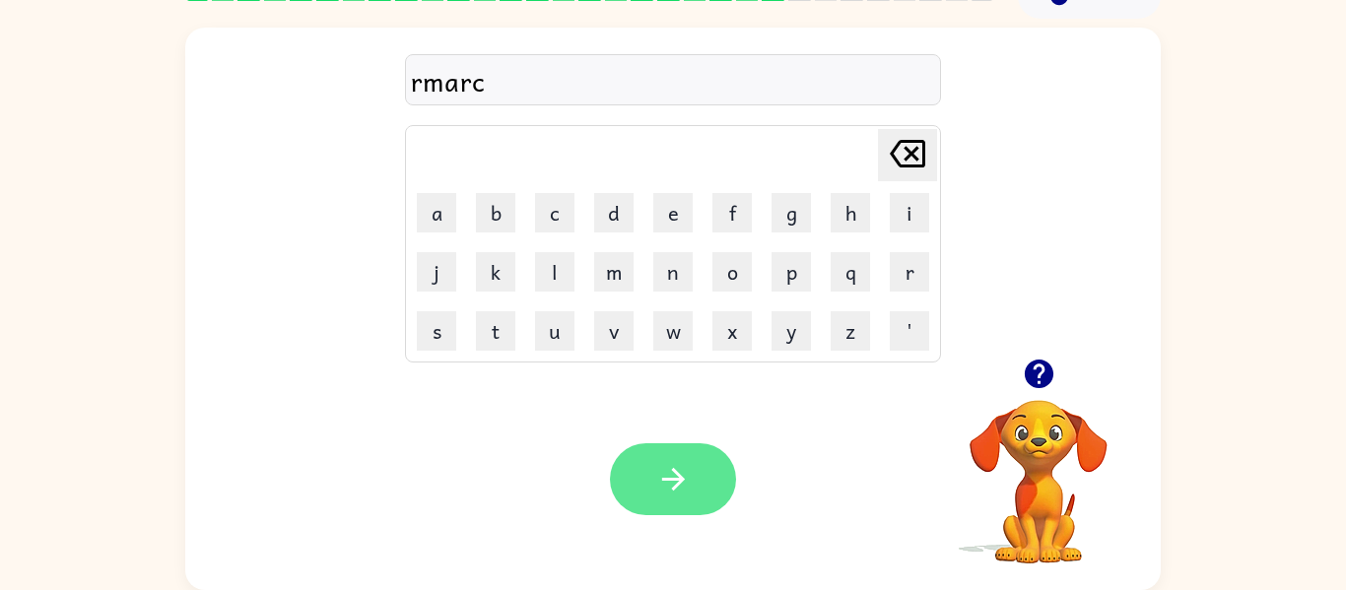
click at [672, 475] on icon "button" at bounding box center [673, 479] width 34 height 34
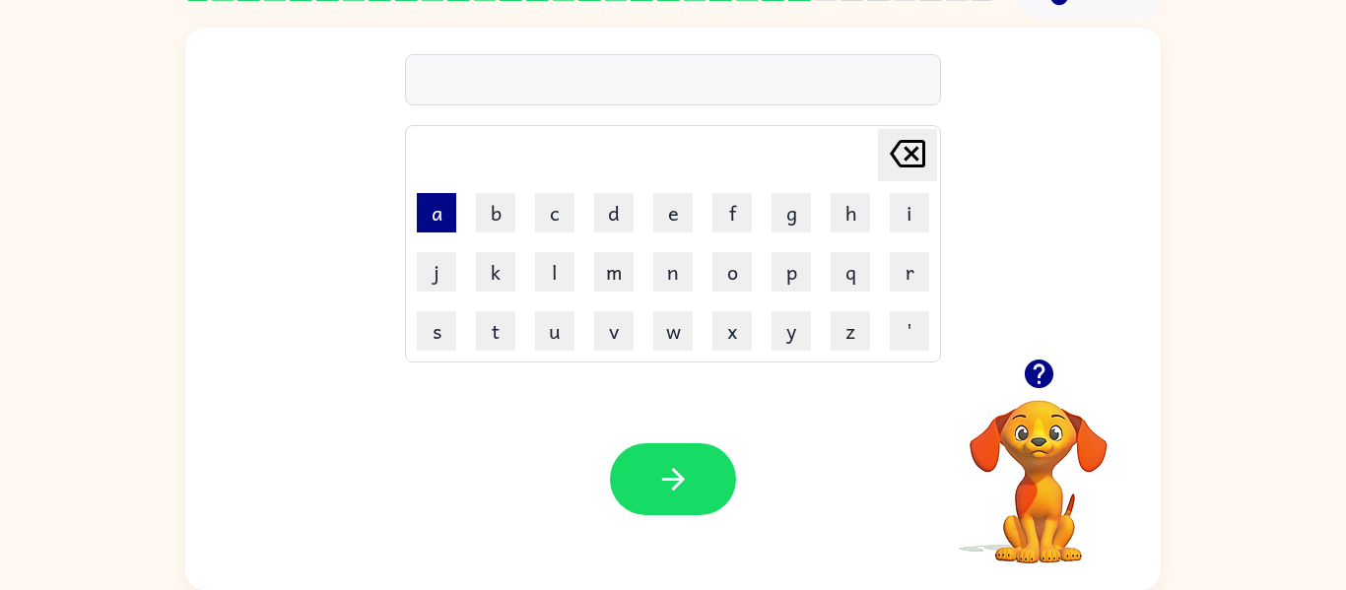
click at [434, 217] on button "a" at bounding box center [436, 212] width 39 height 39
click at [559, 221] on button "c" at bounding box center [554, 212] width 39 height 39
click at [611, 332] on button "v" at bounding box center [613, 330] width 39 height 39
click at [421, 212] on button "a" at bounding box center [436, 212] width 39 height 39
click at [675, 275] on button "n" at bounding box center [672, 271] width 39 height 39
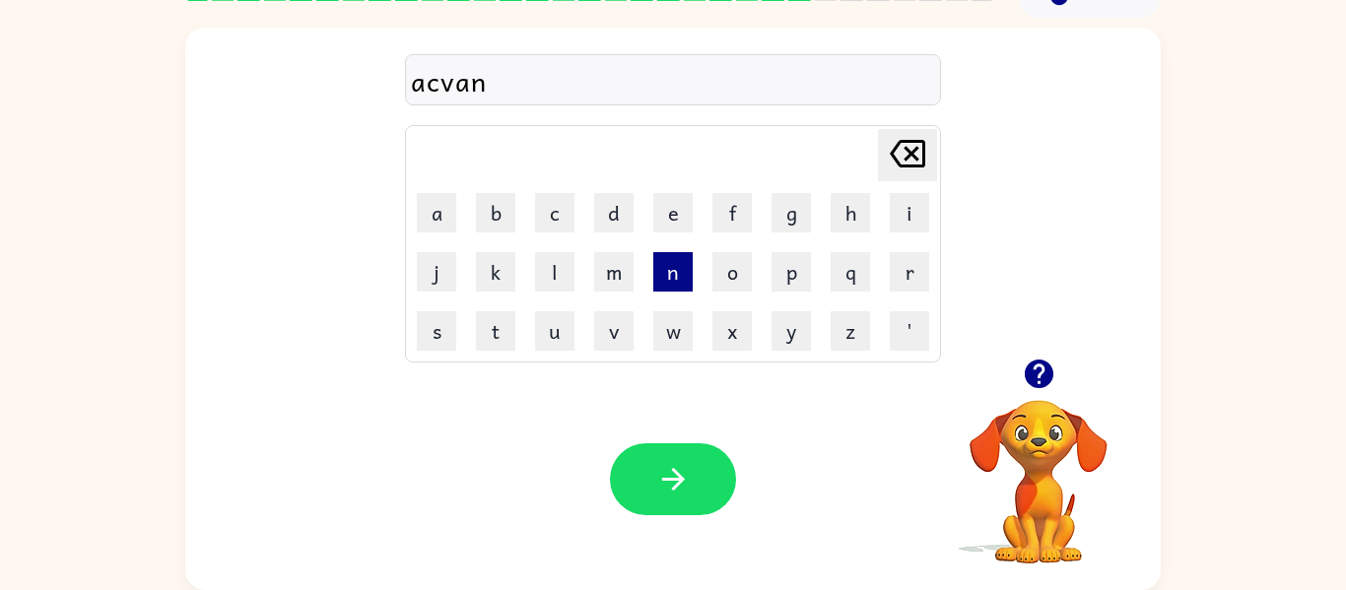
type button "n"
click at [674, 277] on button "n" at bounding box center [672, 271] width 39 height 39
click at [779, 213] on button "g" at bounding box center [790, 212] width 39 height 39
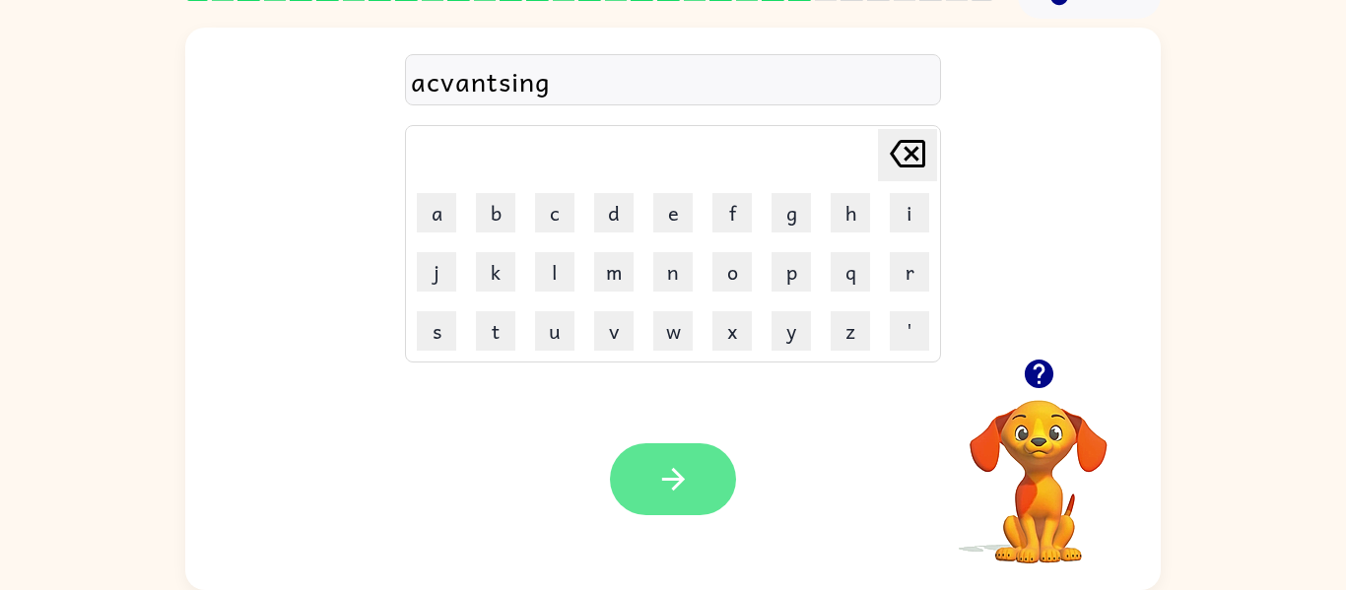
click at [700, 488] on button "button" at bounding box center [673, 479] width 126 height 72
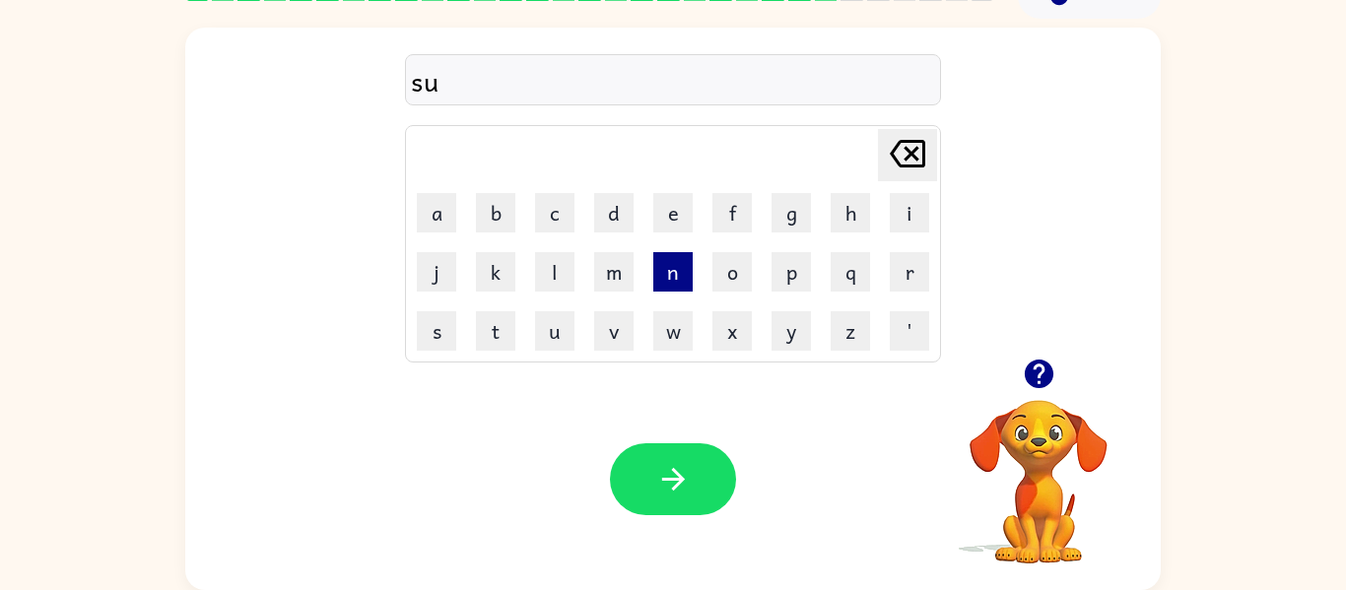
click at [669, 275] on button "n" at bounding box center [672, 271] width 39 height 39
type button "n"
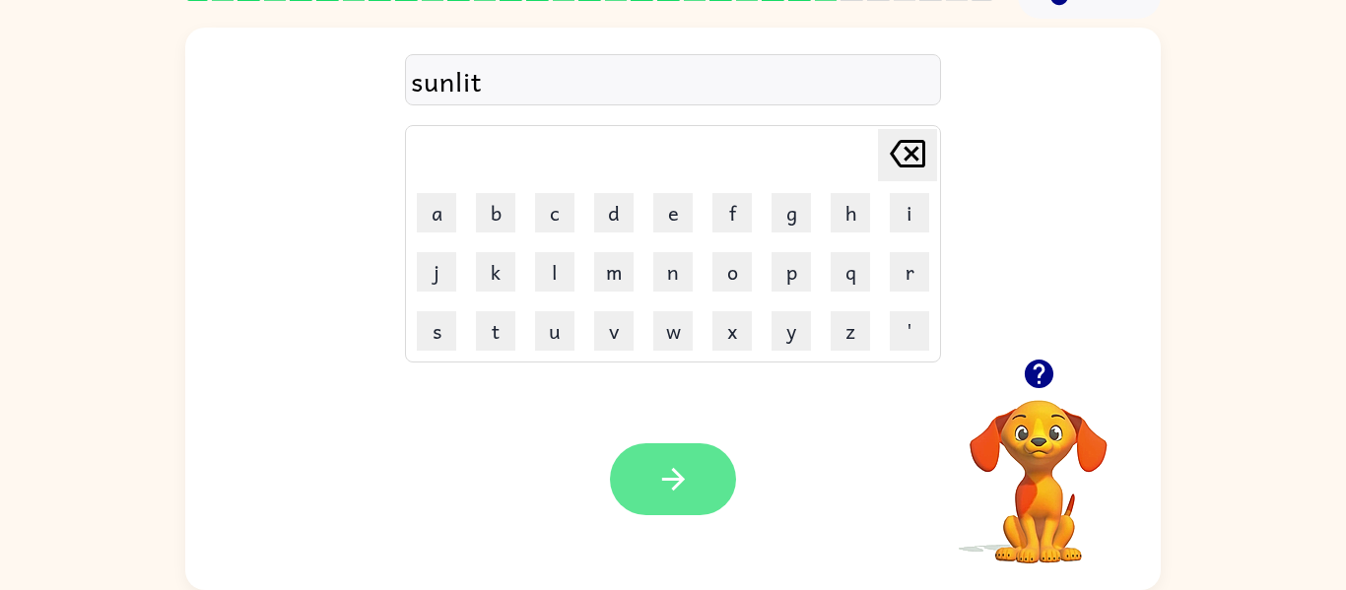
click at [700, 471] on button "button" at bounding box center [673, 479] width 126 height 72
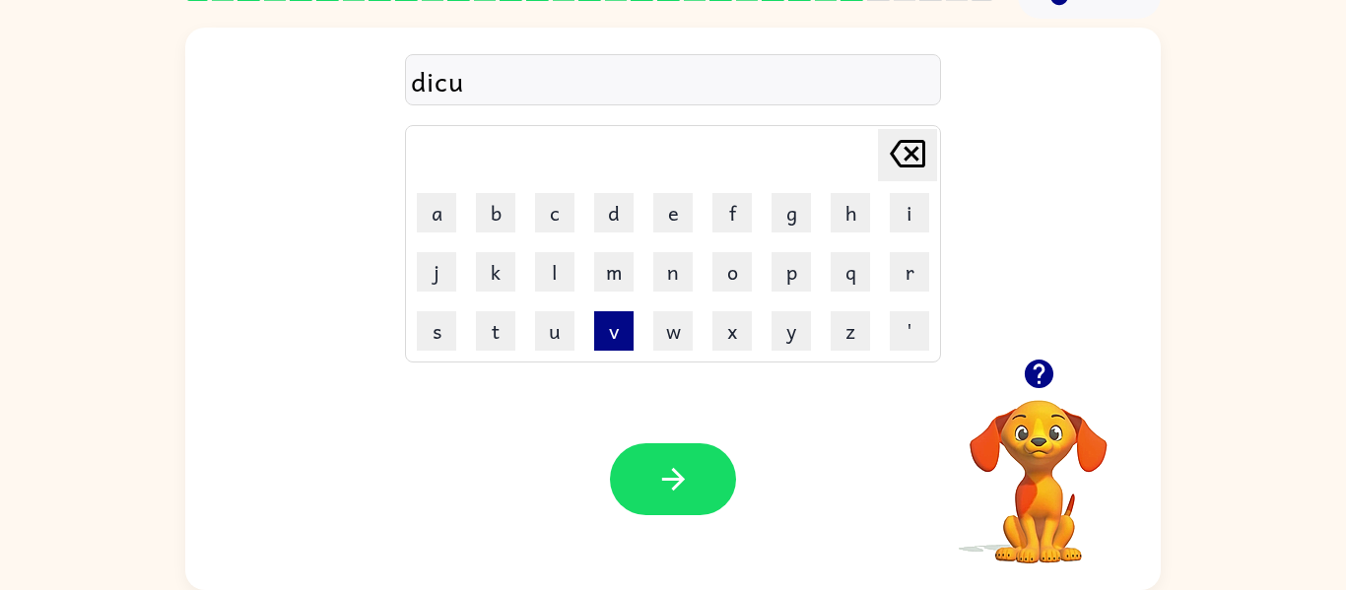
click at [619, 343] on button "v" at bounding box center [613, 330] width 39 height 39
click at [671, 221] on button "e" at bounding box center [672, 212] width 39 height 39
type button "e"
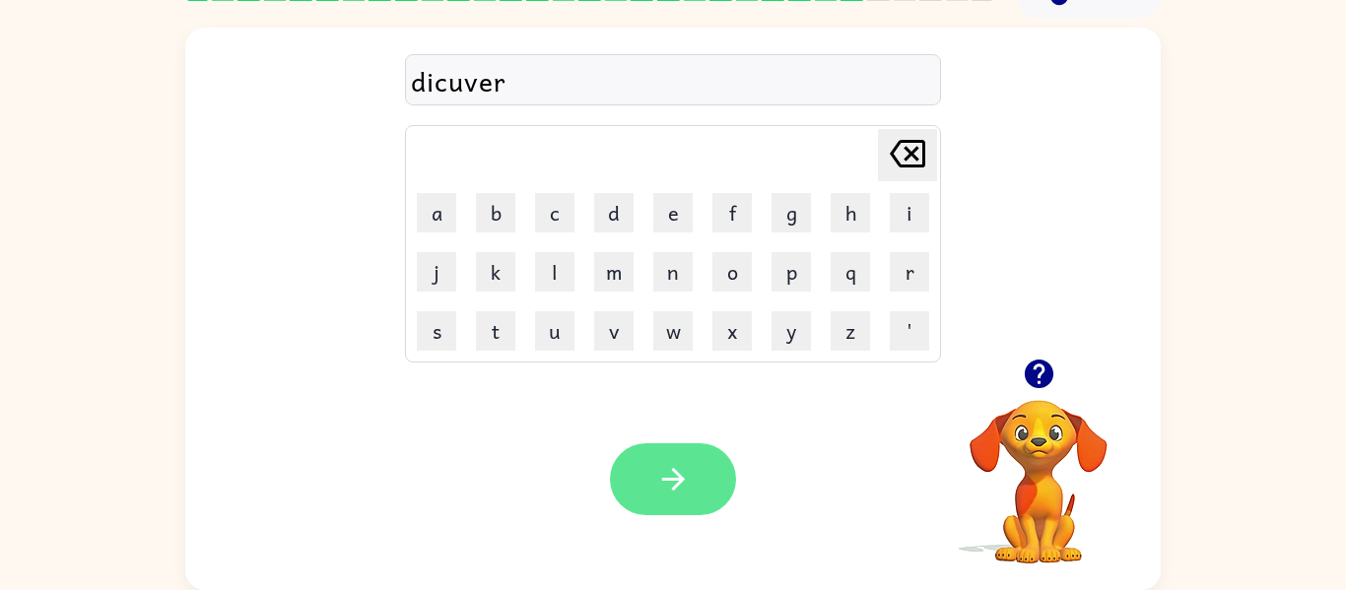
click at [689, 483] on icon "button" at bounding box center [673, 479] width 34 height 34
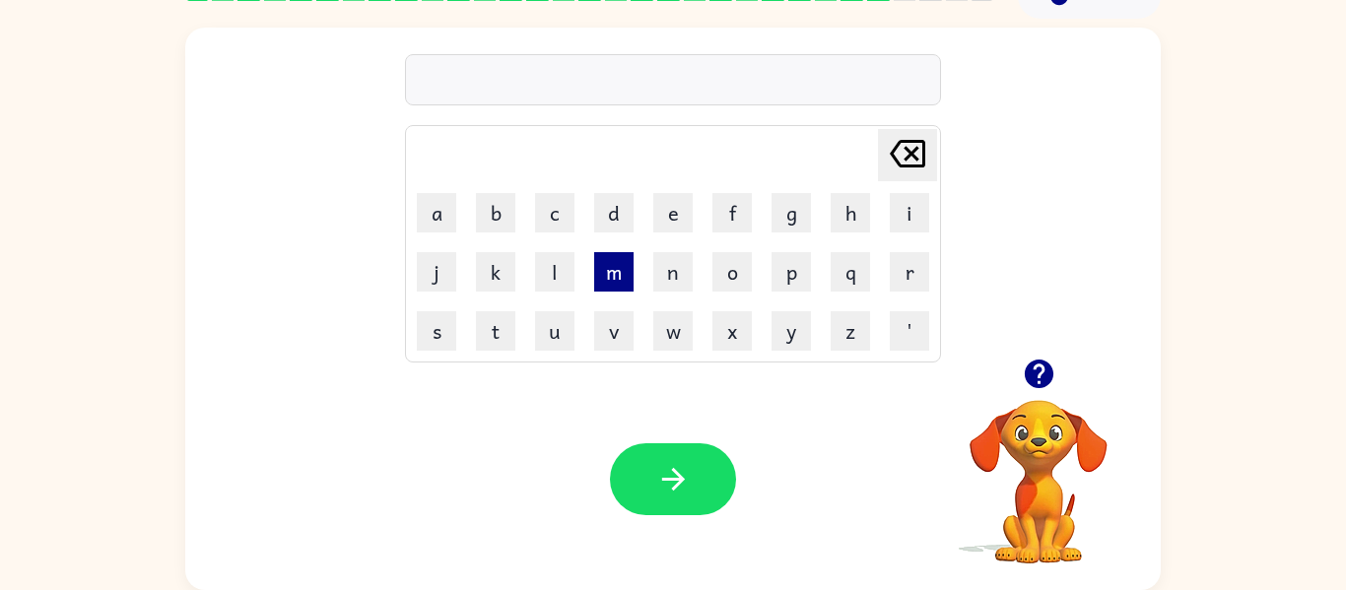
click at [614, 273] on button "m" at bounding box center [613, 271] width 39 height 39
click at [727, 268] on button "o" at bounding box center [731, 271] width 39 height 39
type button "o"
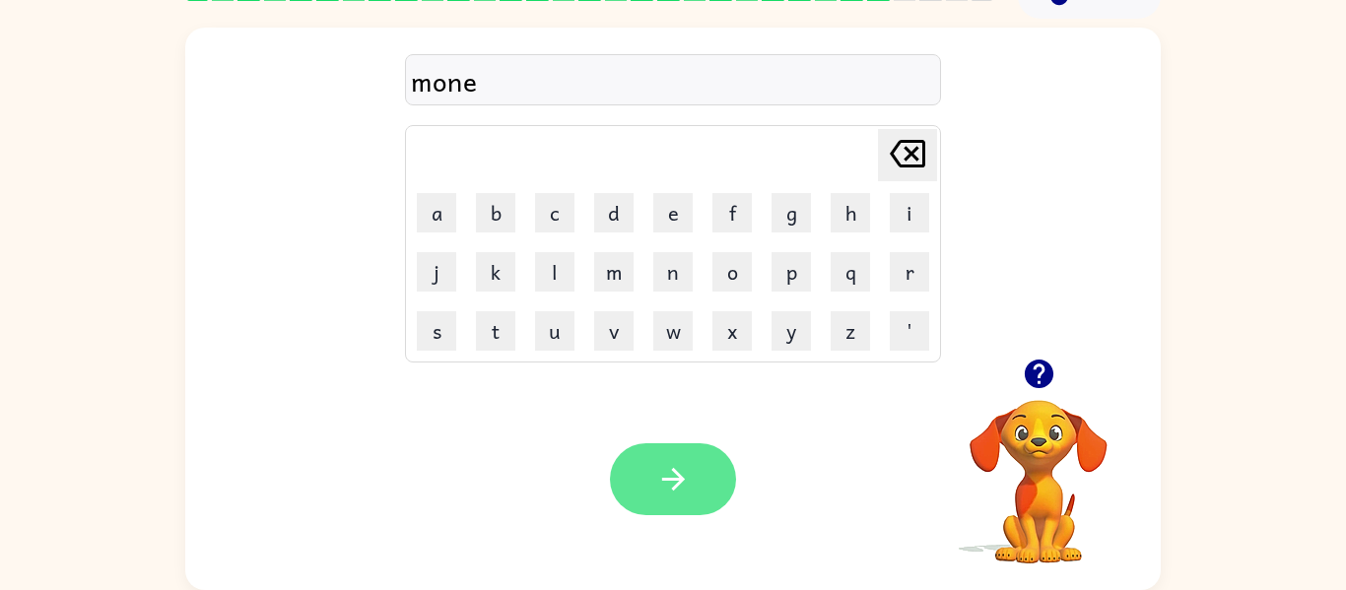
click at [675, 486] on icon "button" at bounding box center [672, 479] width 23 height 23
click at [690, 482] on icon "button" at bounding box center [673, 479] width 34 height 34
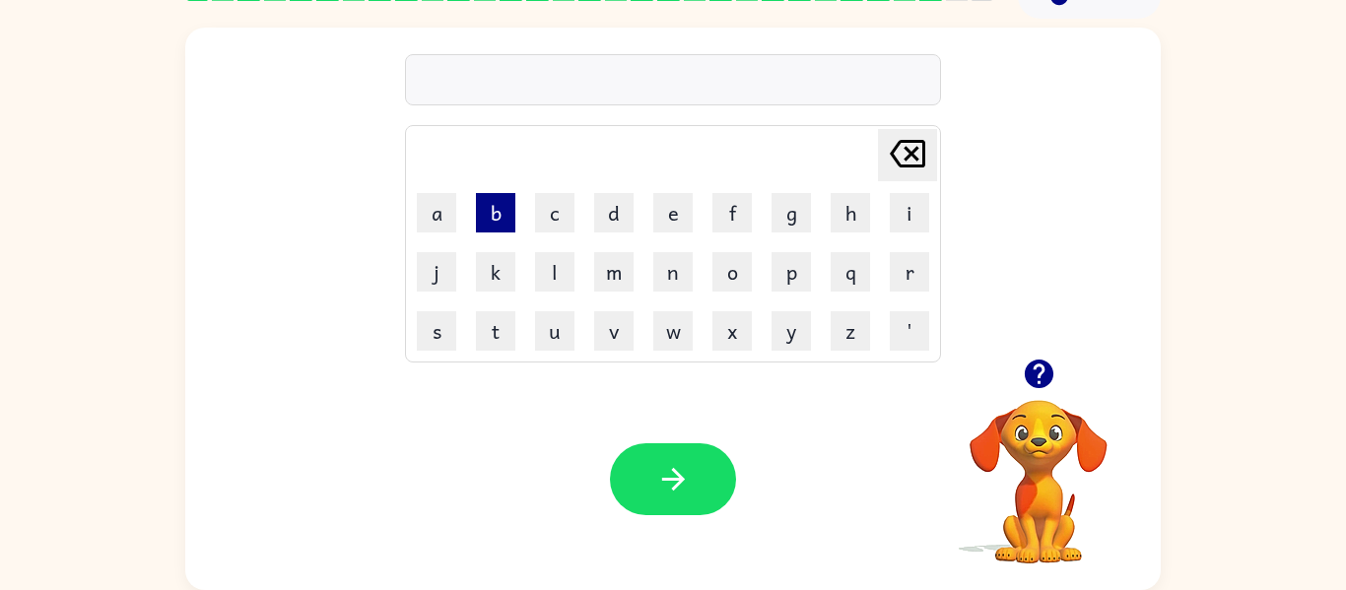
click at [492, 208] on button "b" at bounding box center [495, 212] width 39 height 39
click at [672, 213] on button "e" at bounding box center [672, 212] width 39 height 39
click at [674, 265] on button "n" at bounding box center [672, 271] width 39 height 39
type button "n"
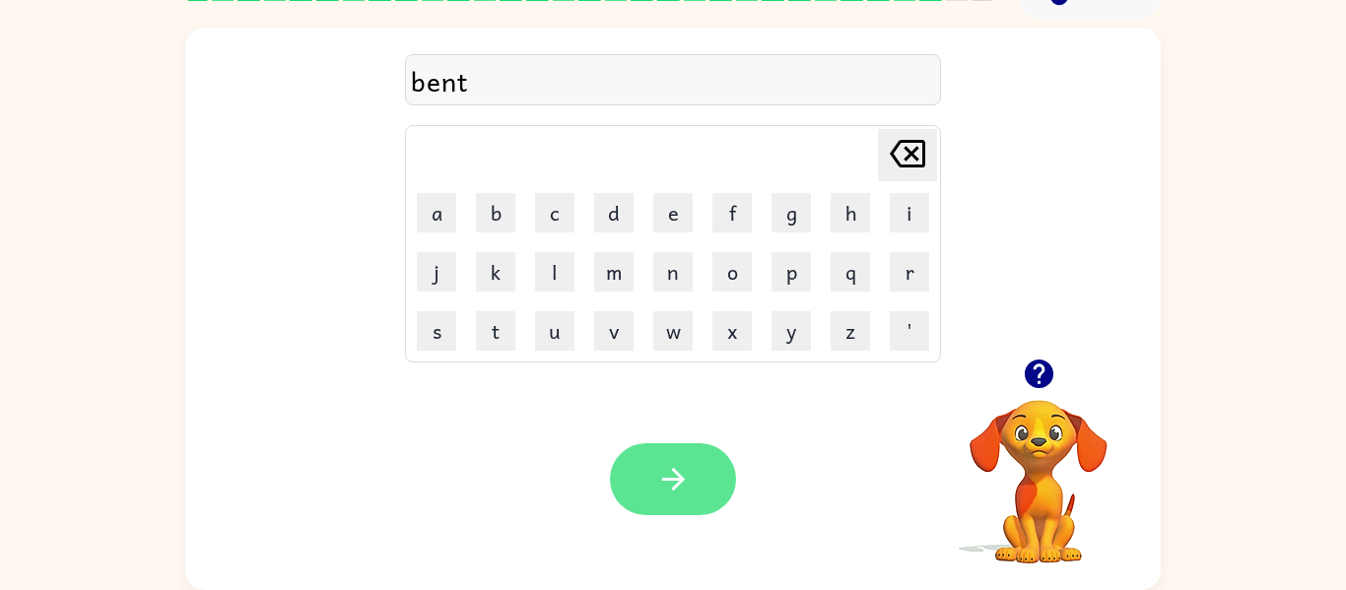
click at [677, 471] on icon "button" at bounding box center [673, 479] width 34 height 34
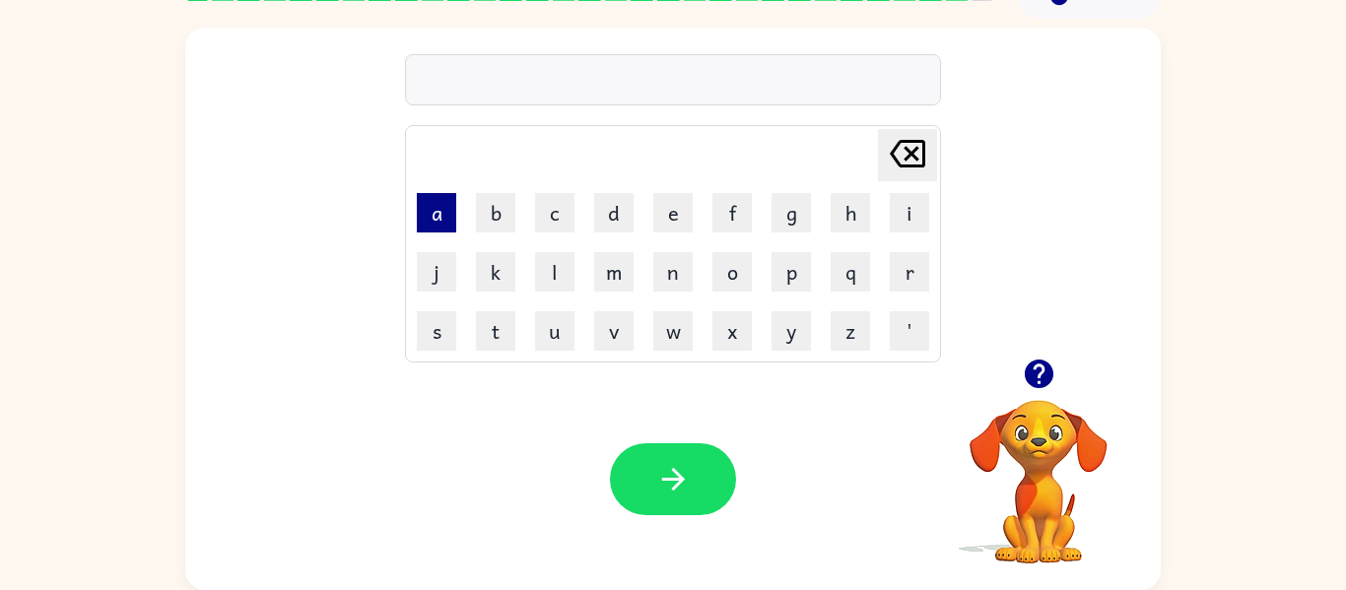
click at [426, 217] on button "a" at bounding box center [436, 212] width 39 height 39
click at [732, 211] on button "f" at bounding box center [731, 212] width 39 height 39
type button "f"
click at [418, 220] on button "a" at bounding box center [436, 212] width 39 height 39
click at [917, 271] on button "r" at bounding box center [909, 271] width 39 height 39
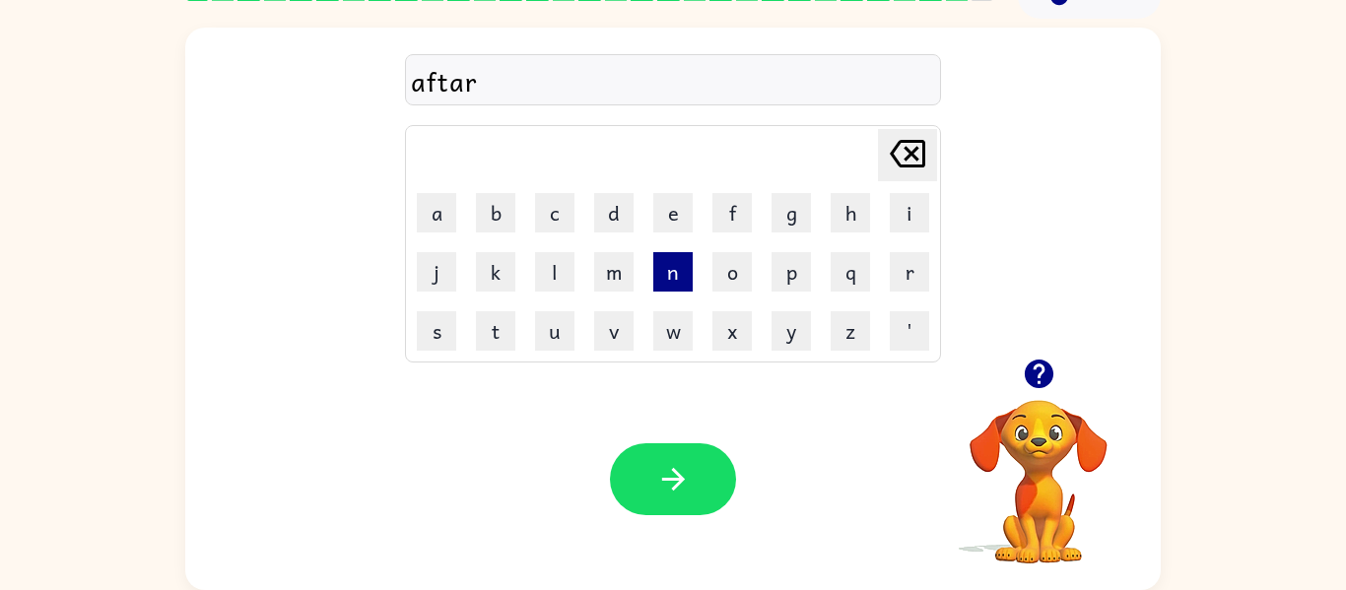
click at [677, 260] on button "n" at bounding box center [672, 271] width 39 height 39
click at [735, 279] on button "o" at bounding box center [731, 271] width 39 height 39
click at [737, 281] on button "o" at bounding box center [731, 271] width 39 height 39
click at [680, 283] on button "n" at bounding box center [672, 271] width 39 height 39
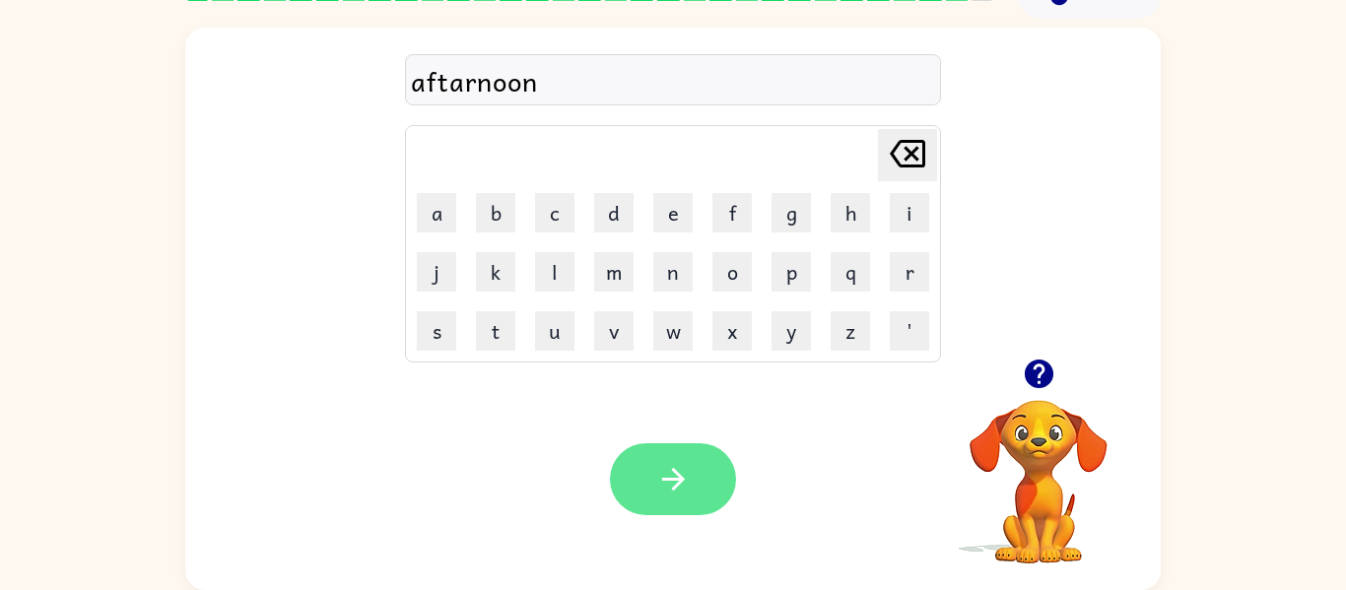
click at [685, 470] on icon "button" at bounding box center [673, 479] width 34 height 34
